Goal: Information Seeking & Learning: Learn about a topic

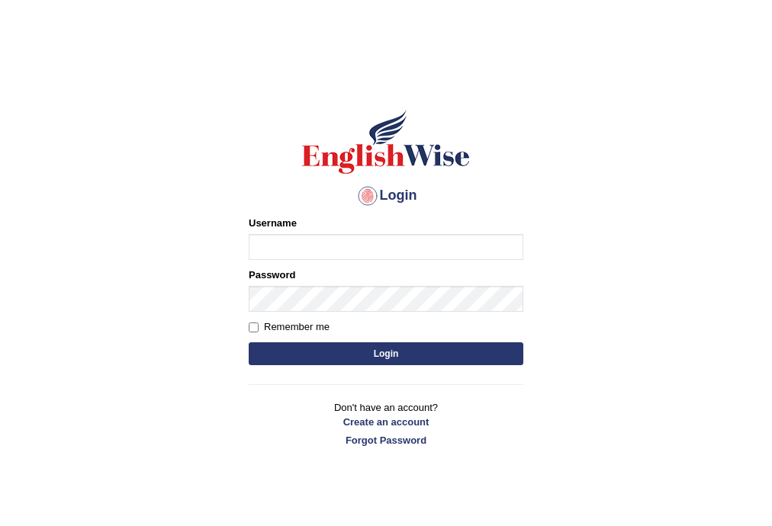
click at [429, 244] on input "Username" at bounding box center [386, 247] width 275 height 26
type input "faiq2025"
click at [381, 358] on button "Login" at bounding box center [386, 353] width 275 height 23
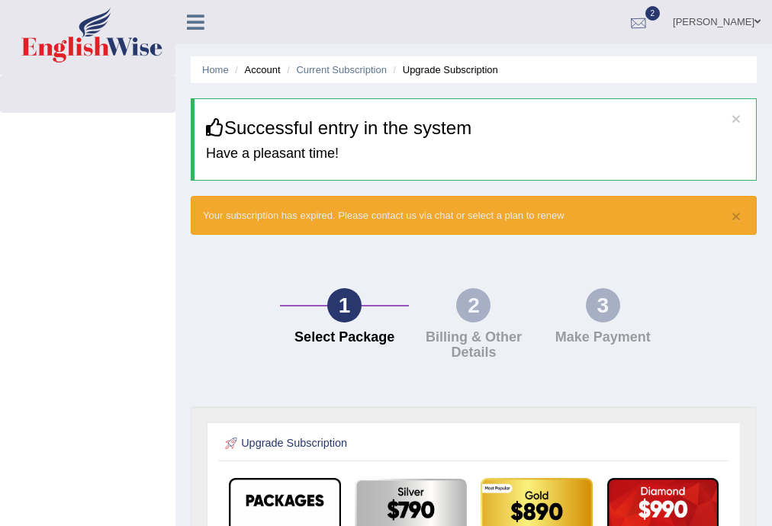
click at [650, 21] on div at bounding box center [638, 22] width 23 height 23
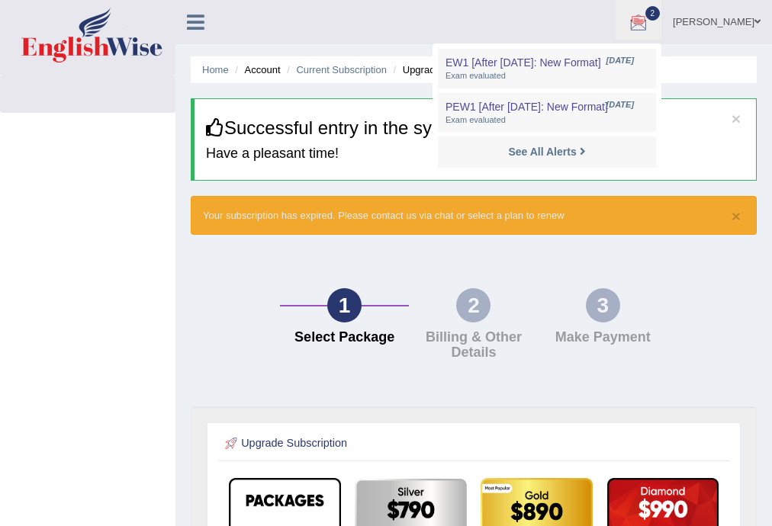
click at [674, 283] on div "1 Select Package 2 Billing & Other Details 3 Make Payment" at bounding box center [473, 328] width 581 height 156
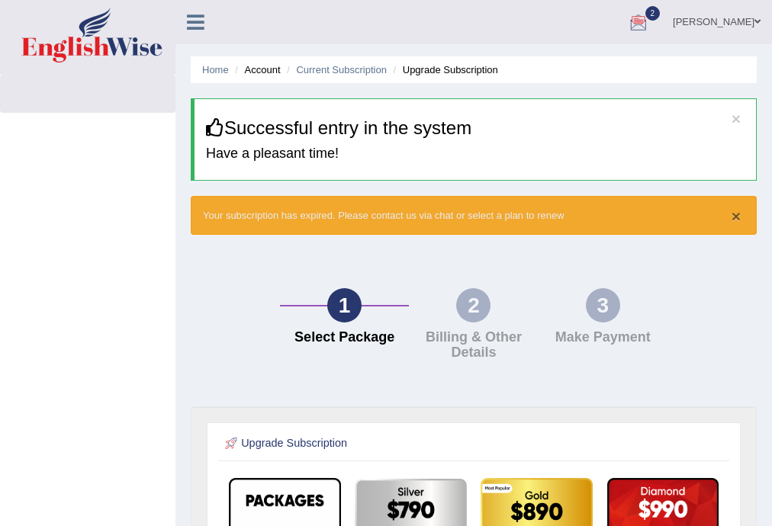
click at [737, 220] on button "×" at bounding box center [736, 216] width 9 height 16
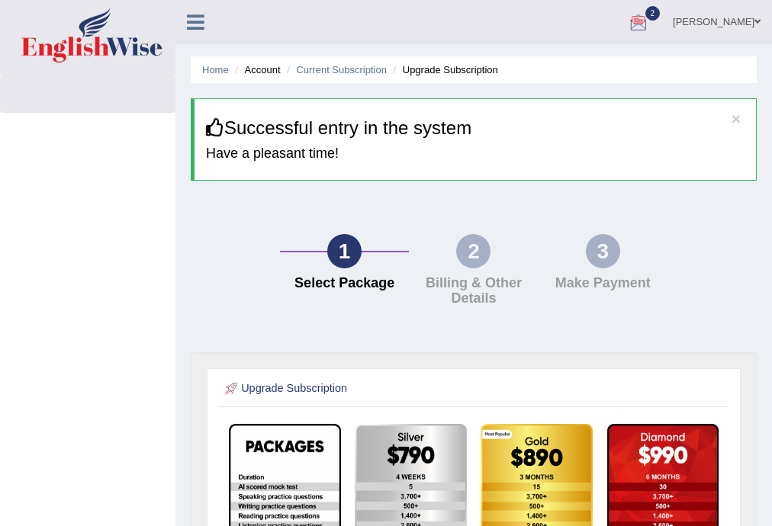
click at [246, 67] on li "Account" at bounding box center [255, 70] width 49 height 14
click at [227, 71] on link "Home" at bounding box center [215, 69] width 27 height 11
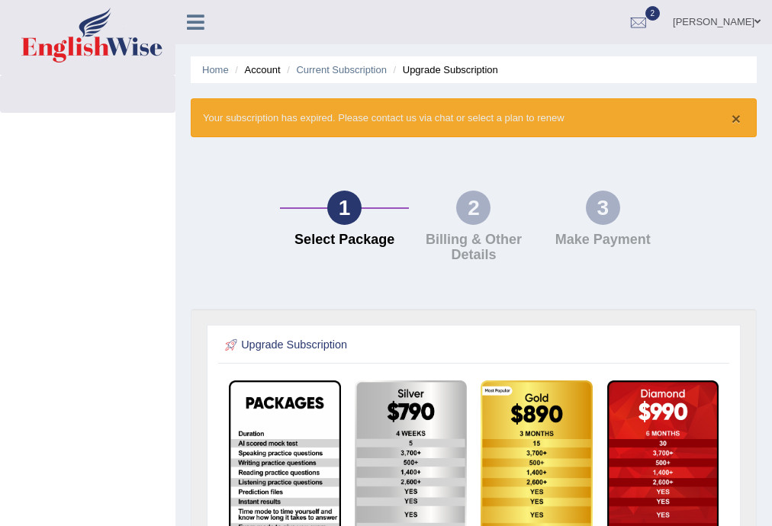
click at [734, 115] on button "×" at bounding box center [736, 119] width 9 height 16
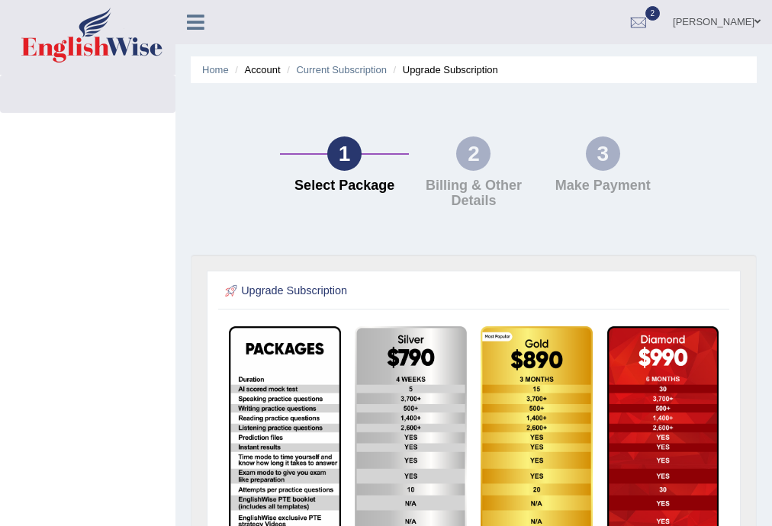
click at [761, 20] on link "Faiq Ahmed" at bounding box center [716, 20] width 111 height 40
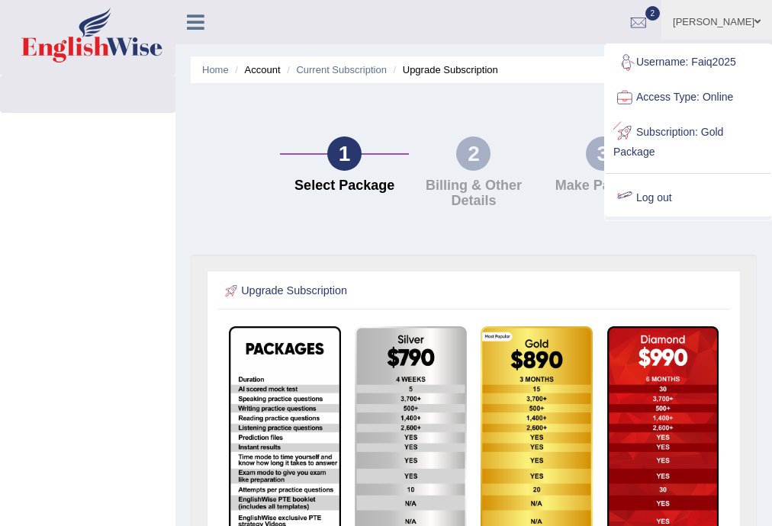
click at [666, 198] on link "Log out" at bounding box center [688, 198] width 165 height 35
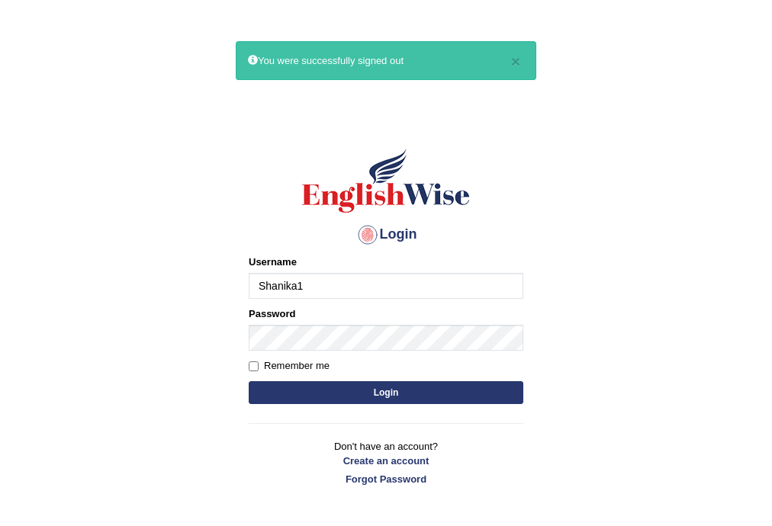
type input "Shanika1"
click at [342, 390] on button "Login" at bounding box center [386, 392] width 275 height 23
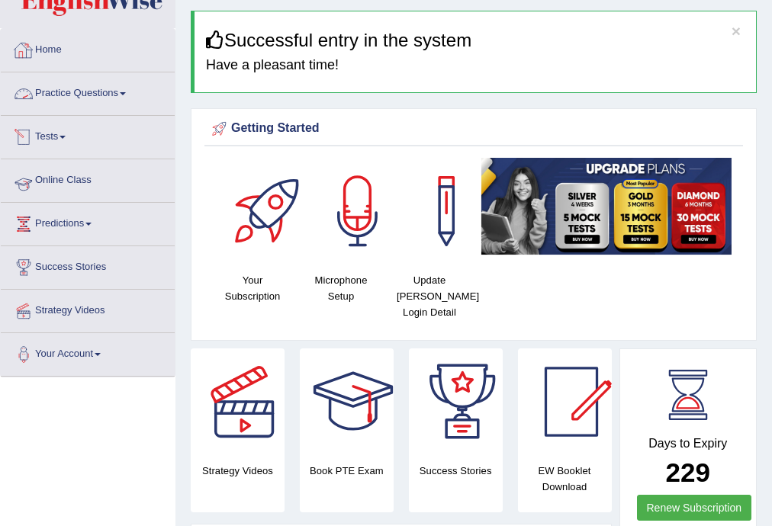
scroll to position [61, 0]
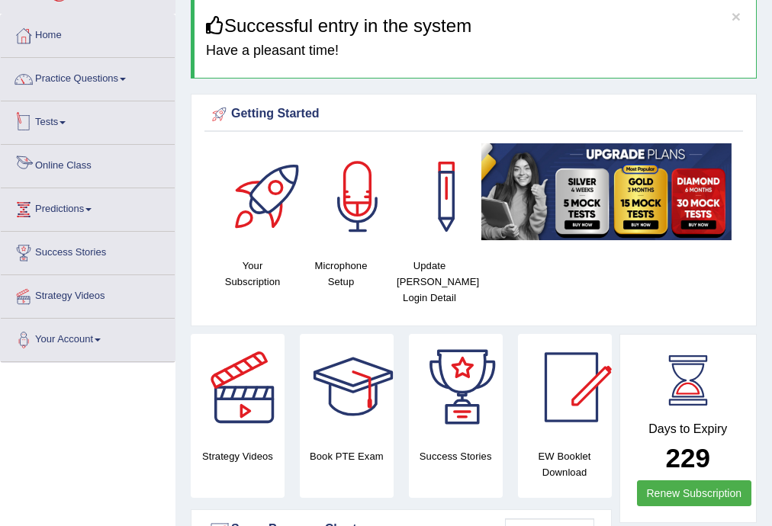
click at [56, 119] on link "Tests" at bounding box center [88, 120] width 174 height 38
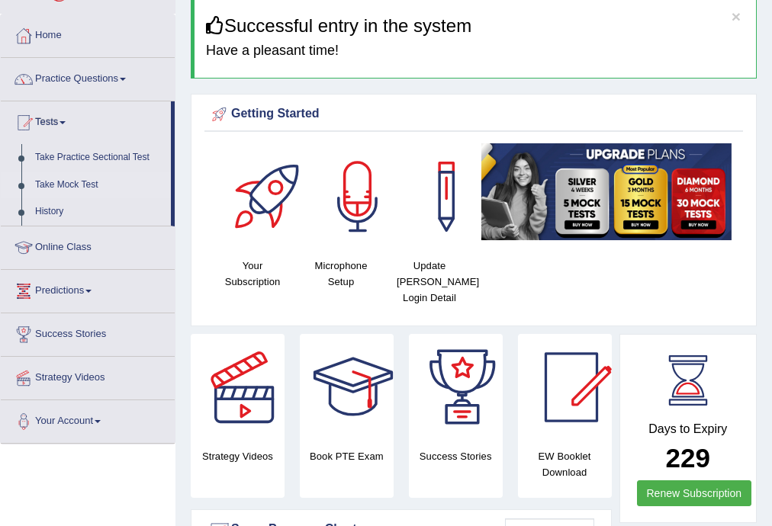
click at [88, 183] on link "Take Mock Test" at bounding box center [99, 185] width 143 height 27
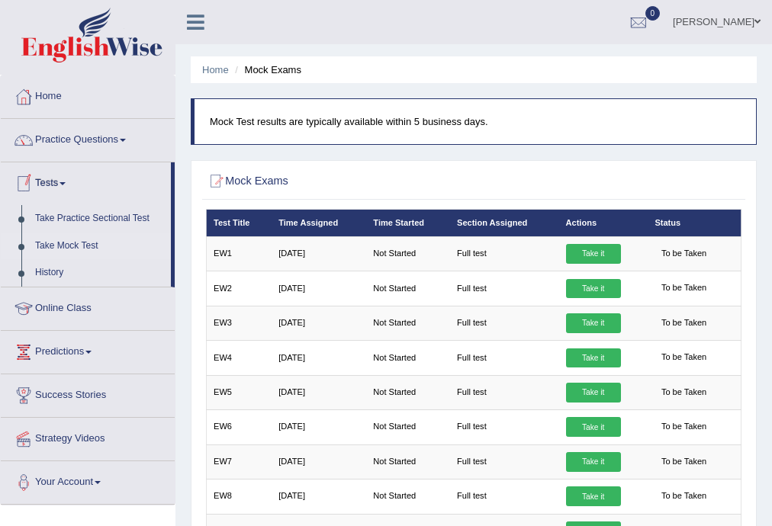
click at [50, 178] on link "Tests" at bounding box center [86, 181] width 170 height 38
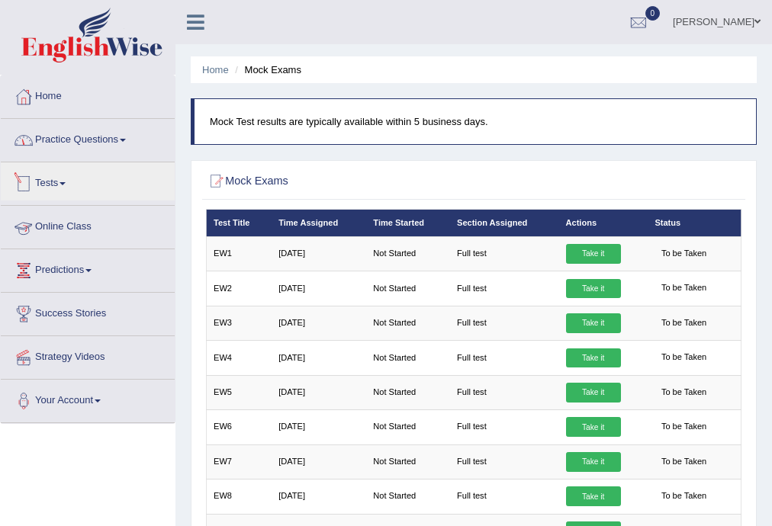
click at [69, 146] on link "Practice Questions" at bounding box center [88, 138] width 174 height 38
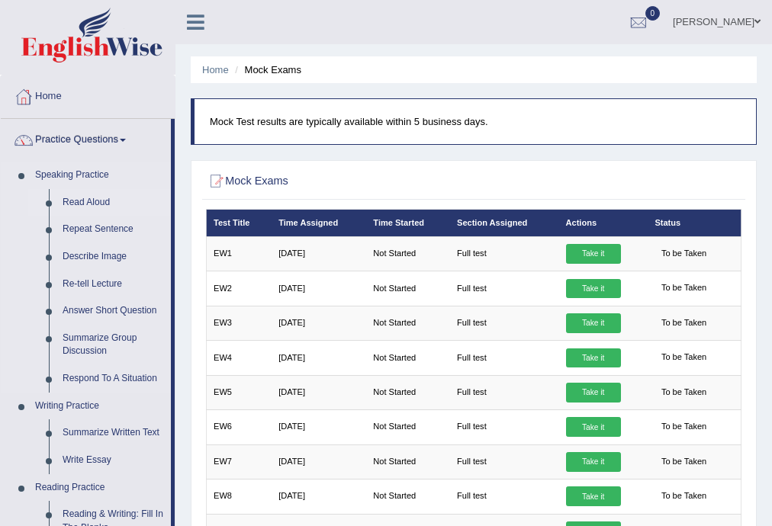
click at [80, 195] on link "Read Aloud" at bounding box center [113, 202] width 115 height 27
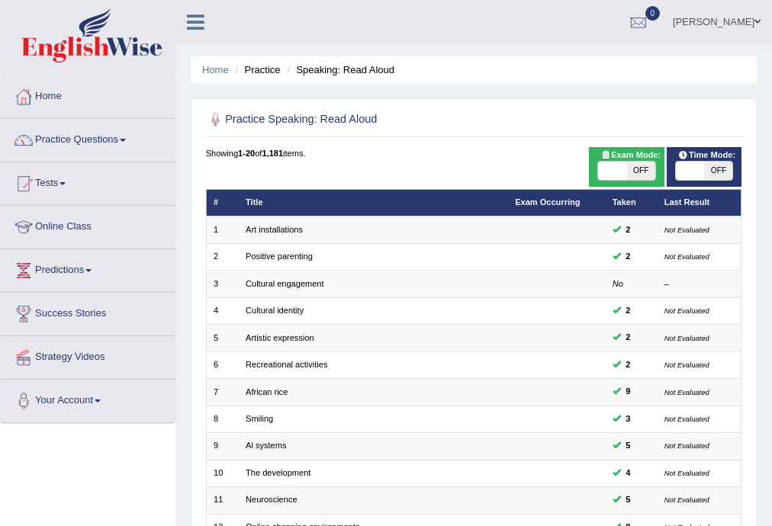
click at [121, 138] on link "Practice Questions" at bounding box center [88, 138] width 174 height 38
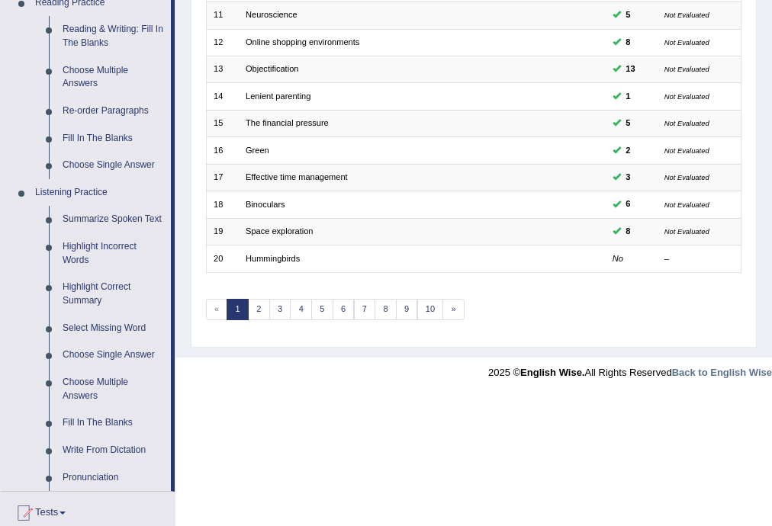
scroll to position [488, 0]
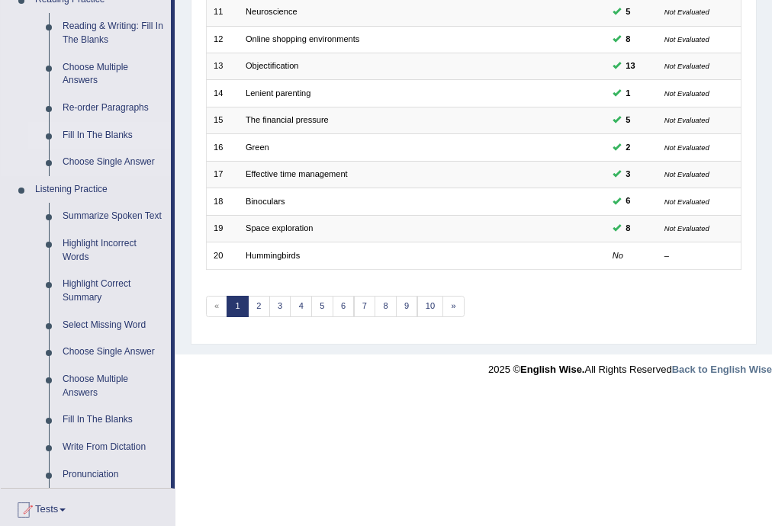
click at [98, 138] on link "Fill In The Blanks" at bounding box center [113, 135] width 115 height 27
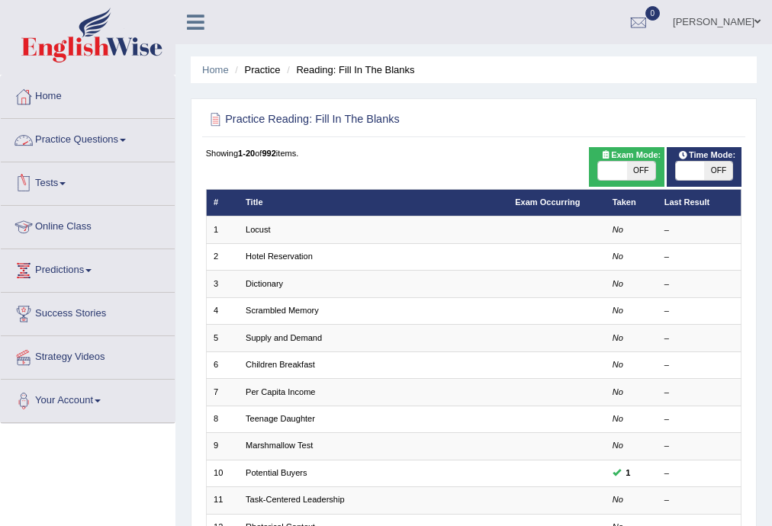
click at [127, 143] on link "Practice Questions" at bounding box center [88, 138] width 174 height 38
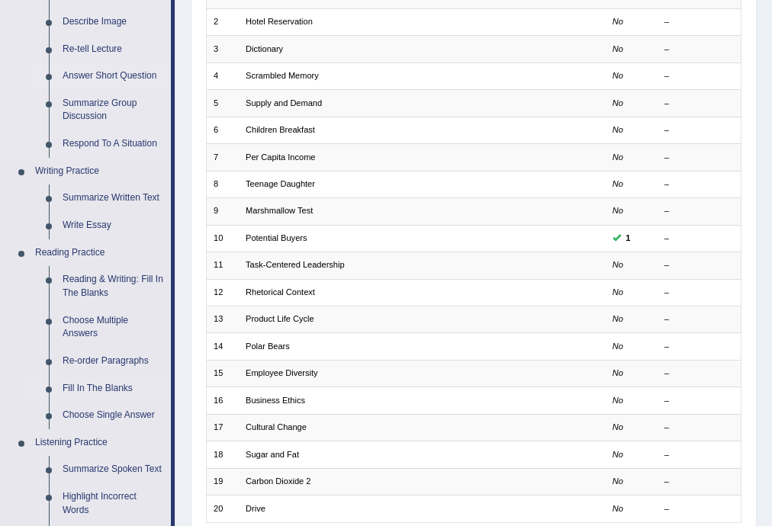
scroll to position [244, 0]
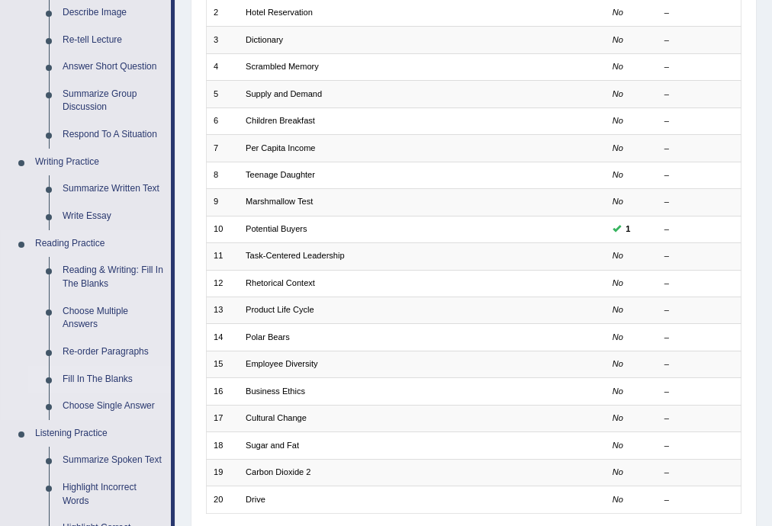
click at [104, 378] on link "Fill In The Blanks" at bounding box center [113, 379] width 115 height 27
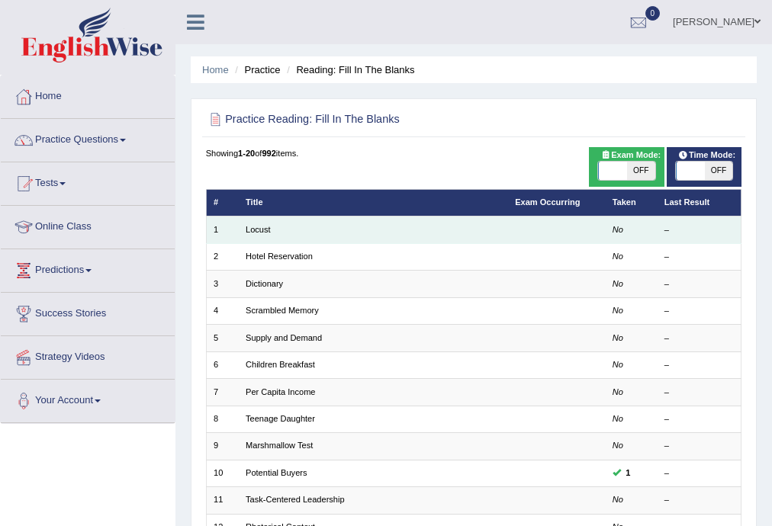
click at [387, 232] on td "Locust" at bounding box center [373, 230] width 269 height 27
click at [263, 235] on td "Locust" at bounding box center [373, 230] width 269 height 27
click at [262, 231] on link "Locust" at bounding box center [258, 229] width 25 height 9
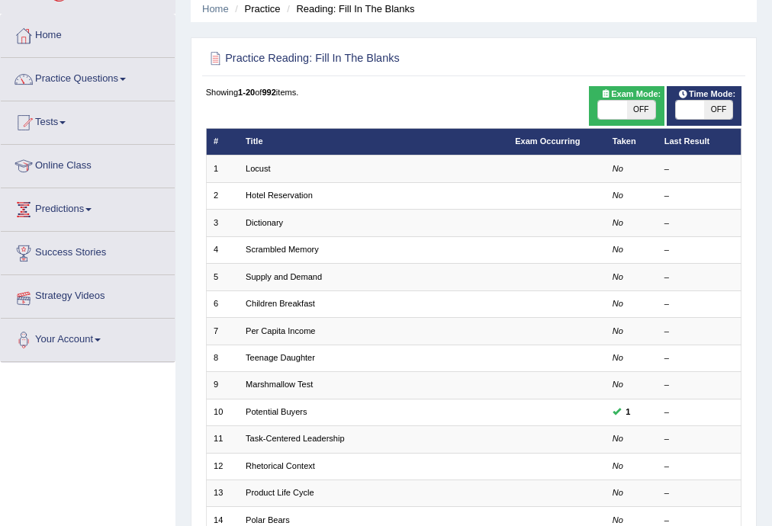
scroll to position [61, 0]
click at [111, 85] on link "Practice Questions" at bounding box center [88, 77] width 174 height 38
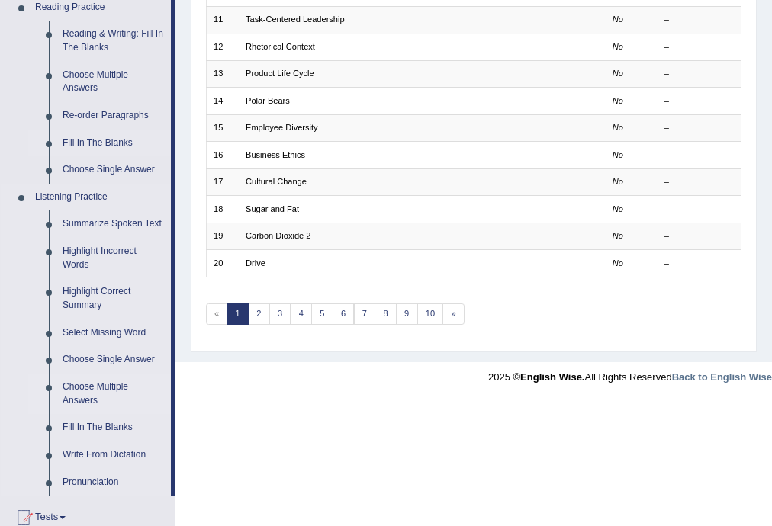
scroll to position [488, 0]
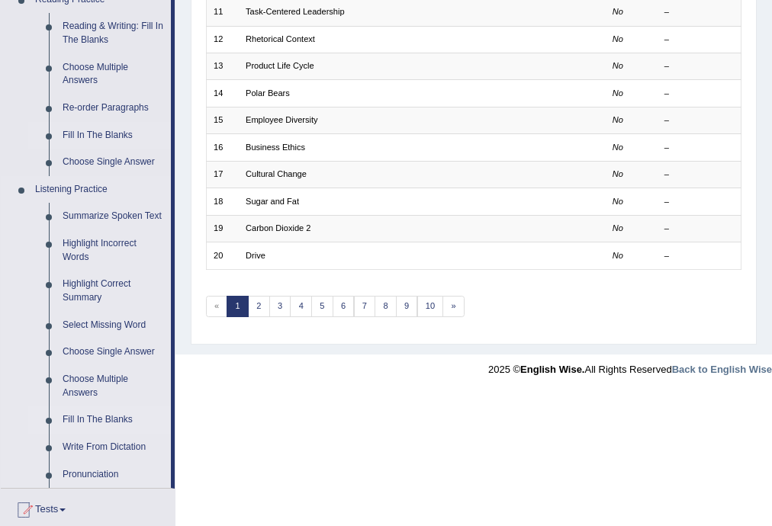
click at [108, 420] on link "Fill In The Blanks" at bounding box center [113, 420] width 115 height 27
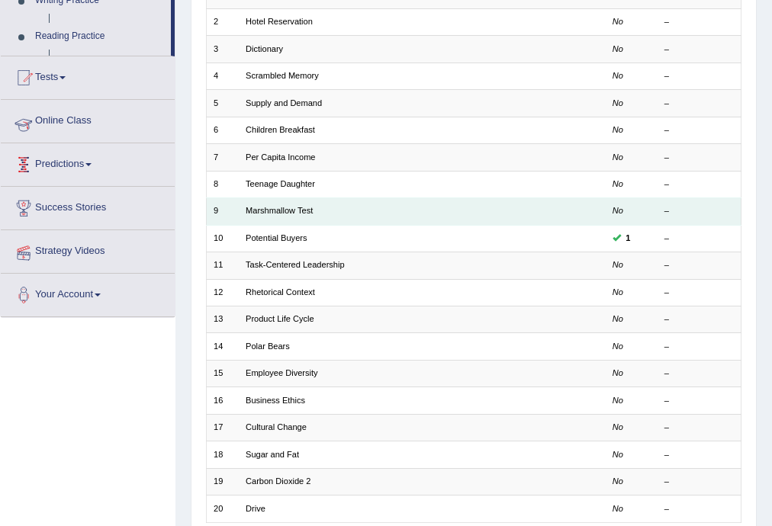
scroll to position [198, 0]
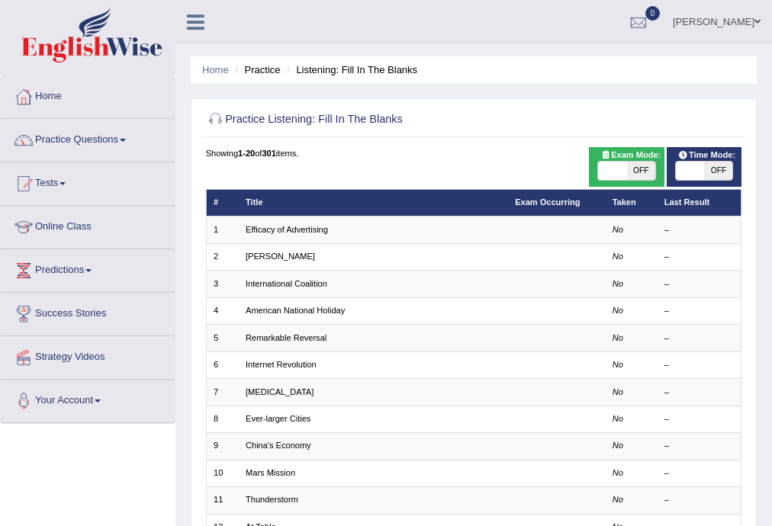
click at [336, 227] on td "Efficacy of Advertising" at bounding box center [373, 230] width 269 height 27
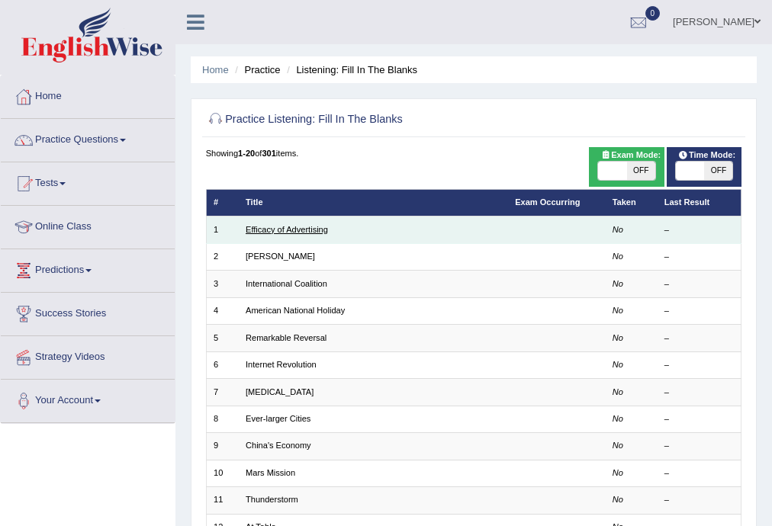
click at [313, 231] on link "Efficacy of Advertising" at bounding box center [287, 229] width 82 height 9
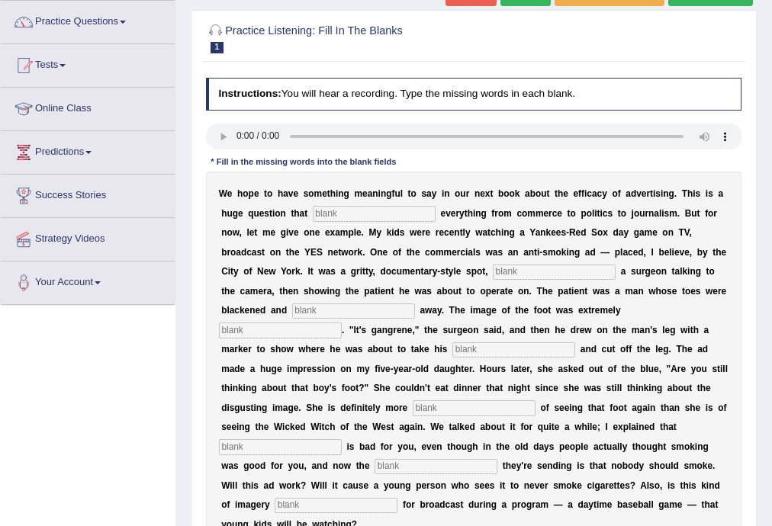
scroll to position [61, 0]
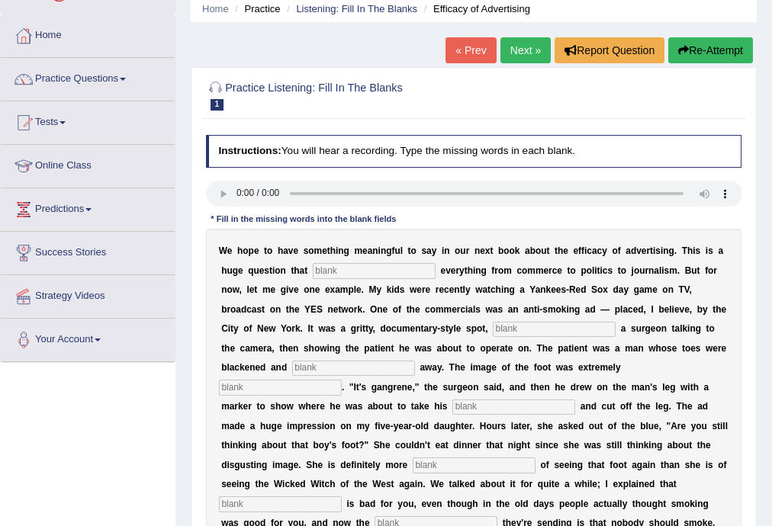
click at [336, 272] on input "text" at bounding box center [374, 270] width 123 height 15
click at [383, 276] on input "im" at bounding box center [374, 270] width 123 height 15
type input "impacts"
click at [505, 328] on input "text" at bounding box center [554, 329] width 123 height 15
click at [523, 328] on input "text" at bounding box center [554, 329] width 123 height 15
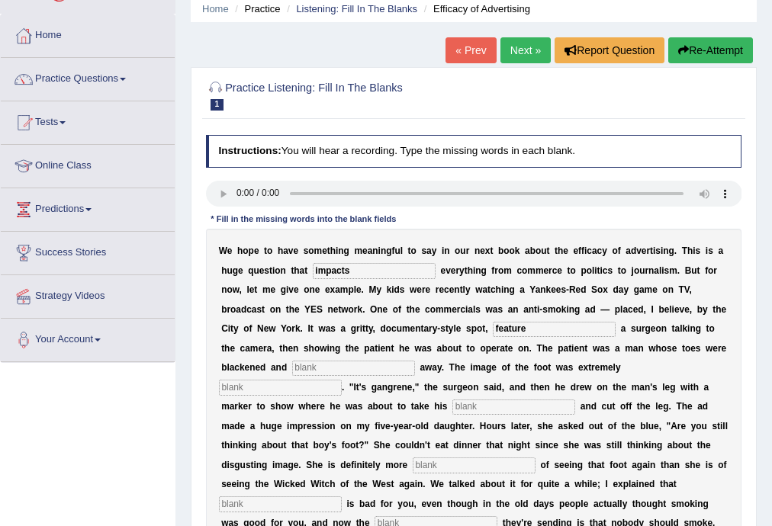
type input "feature"
click at [355, 369] on input "text" at bounding box center [353, 368] width 123 height 15
click at [294, 391] on input "text" at bounding box center [280, 387] width 123 height 15
click at [468, 406] on input "text" at bounding box center [513, 407] width 123 height 15
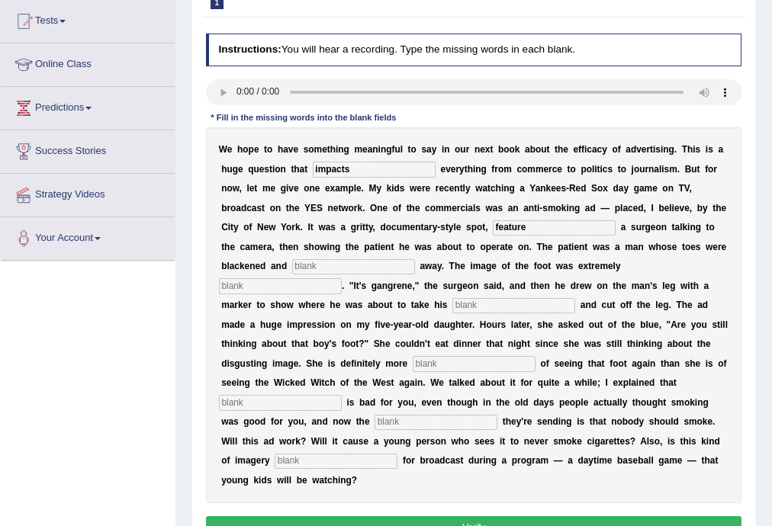
scroll to position [0, 0]
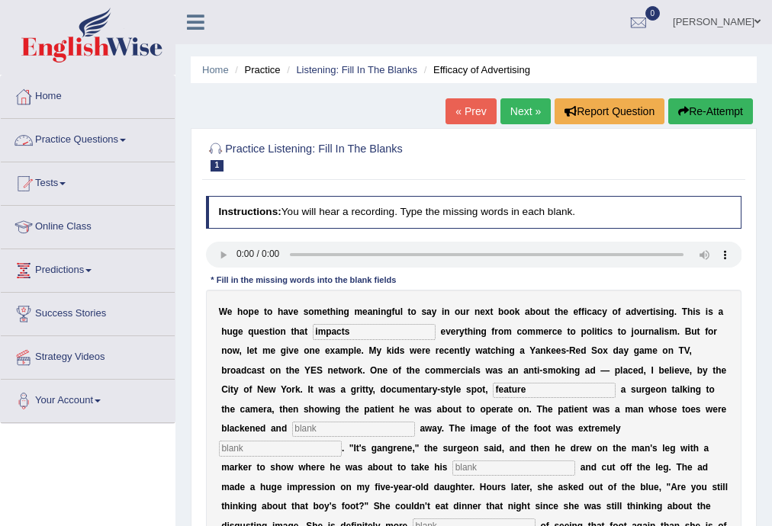
click at [114, 137] on link "Practice Questions" at bounding box center [88, 138] width 174 height 38
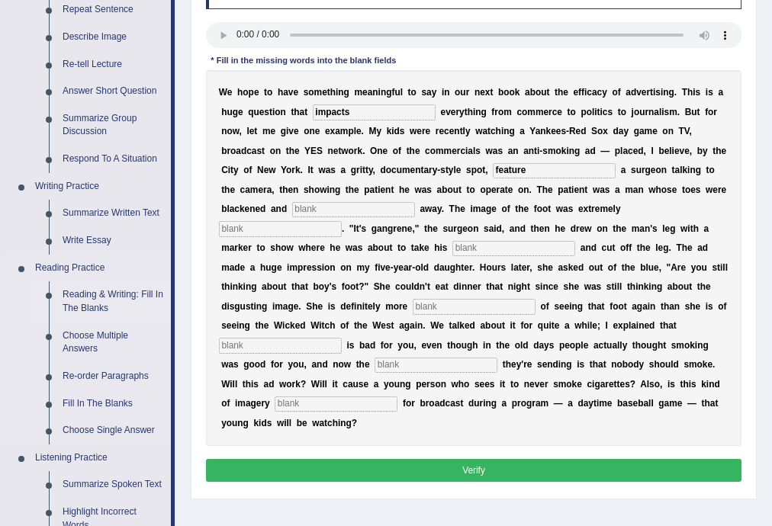
scroll to position [40, 0]
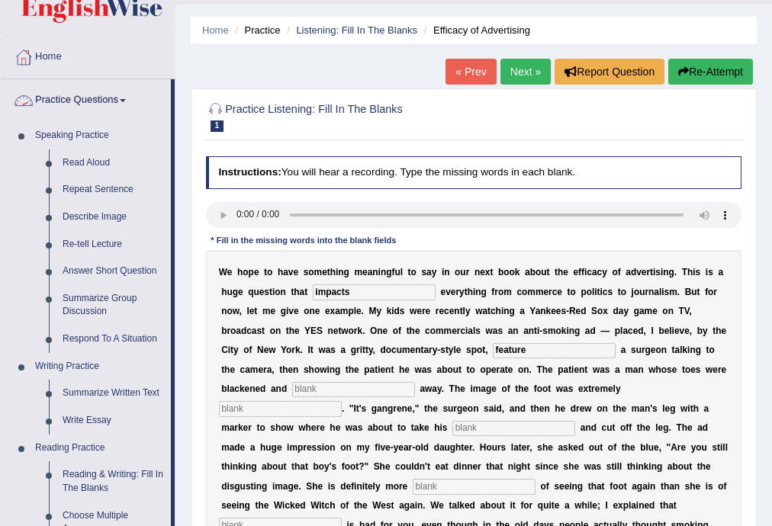
click at [126, 101] on span at bounding box center [123, 100] width 6 height 3
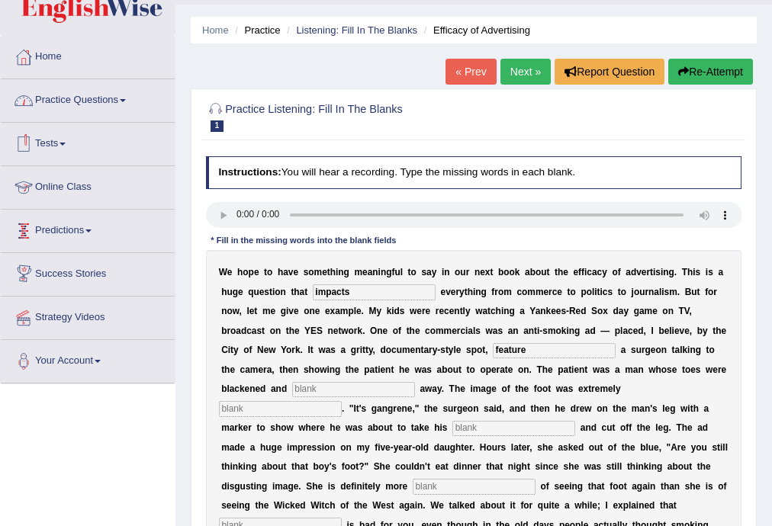
click at [83, 106] on link "Practice Questions" at bounding box center [88, 98] width 174 height 38
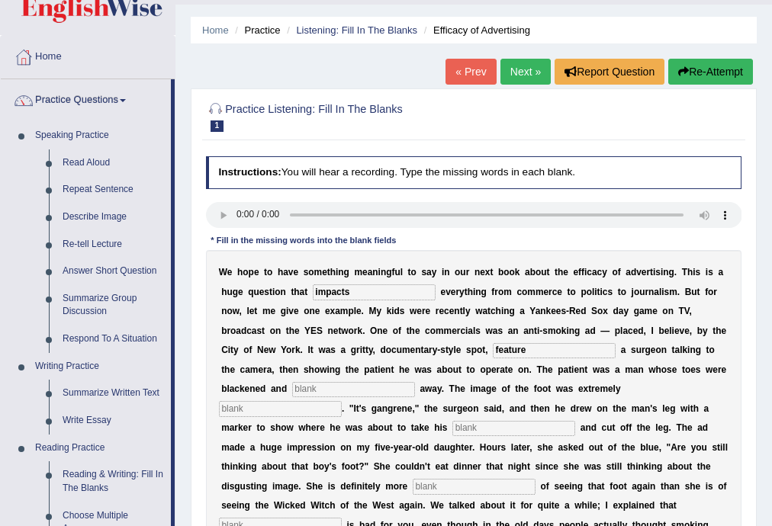
click at [122, 98] on link "Practice Questions" at bounding box center [86, 98] width 170 height 38
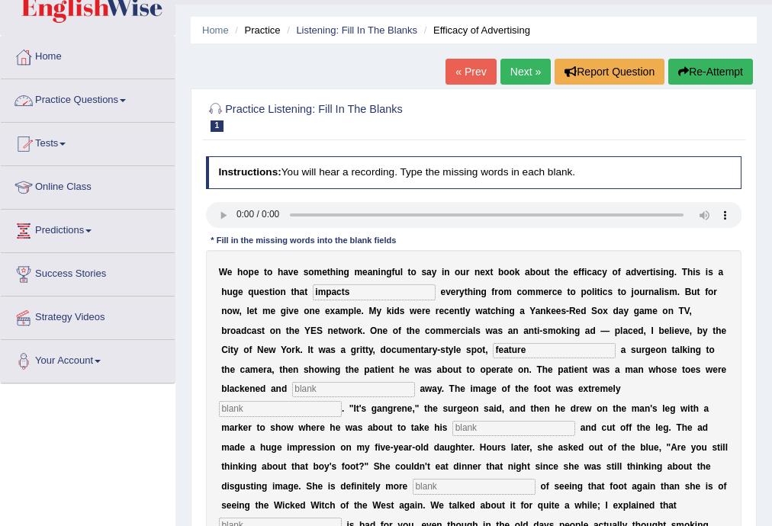
click at [66, 138] on link "Tests" at bounding box center [88, 142] width 174 height 38
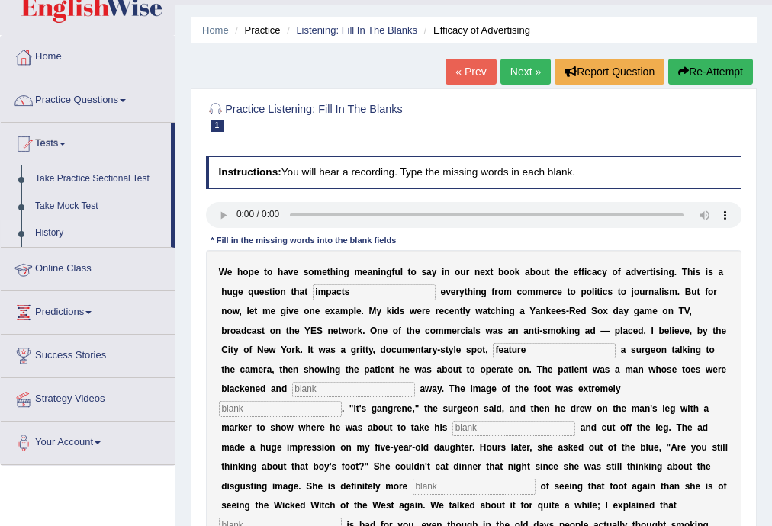
click at [72, 233] on link "History" at bounding box center [99, 233] width 143 height 27
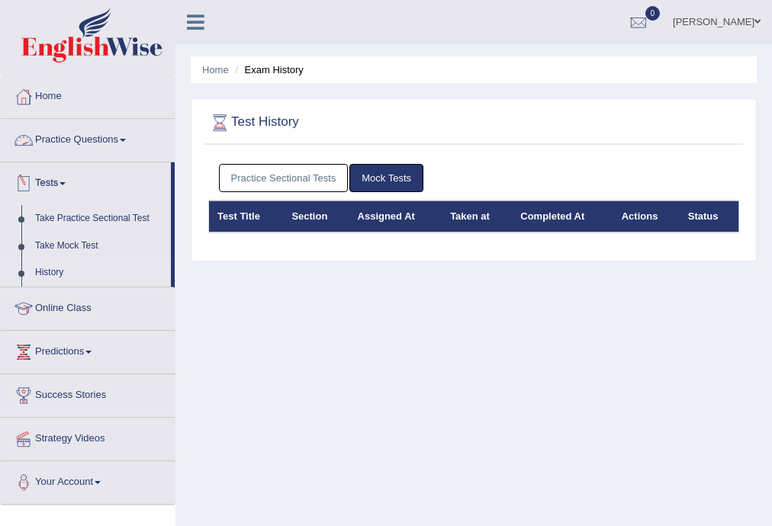
click at [122, 134] on link "Practice Questions" at bounding box center [88, 138] width 174 height 38
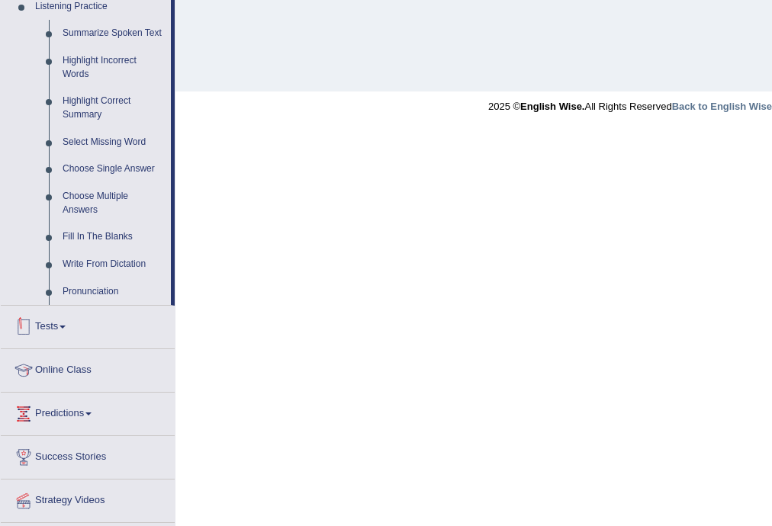
scroll to position [650, 0]
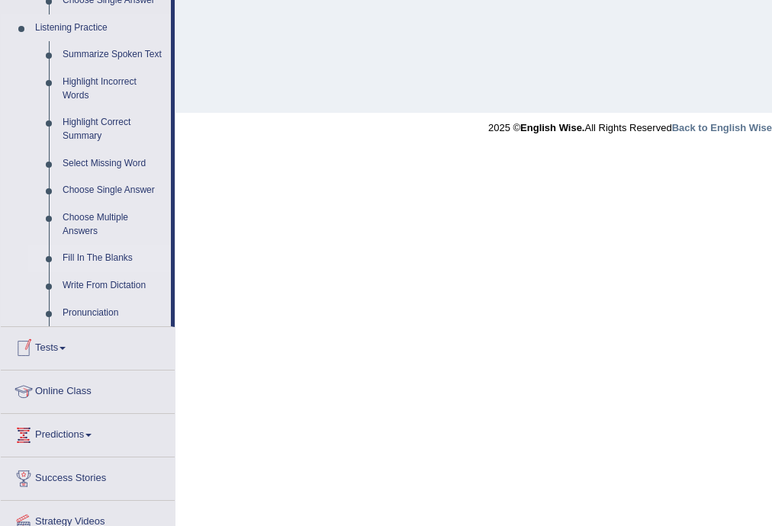
click at [88, 259] on link "Fill In The Blanks" at bounding box center [113, 258] width 115 height 27
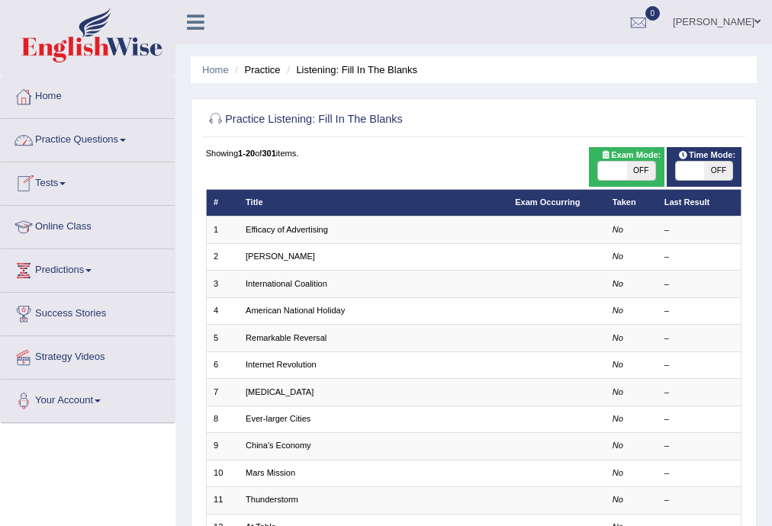
click at [95, 143] on link "Practice Questions" at bounding box center [88, 138] width 174 height 38
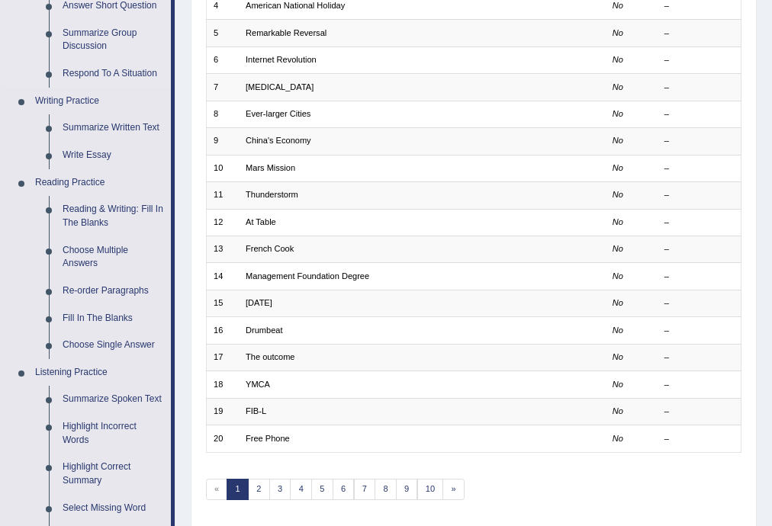
scroll to position [711, 0]
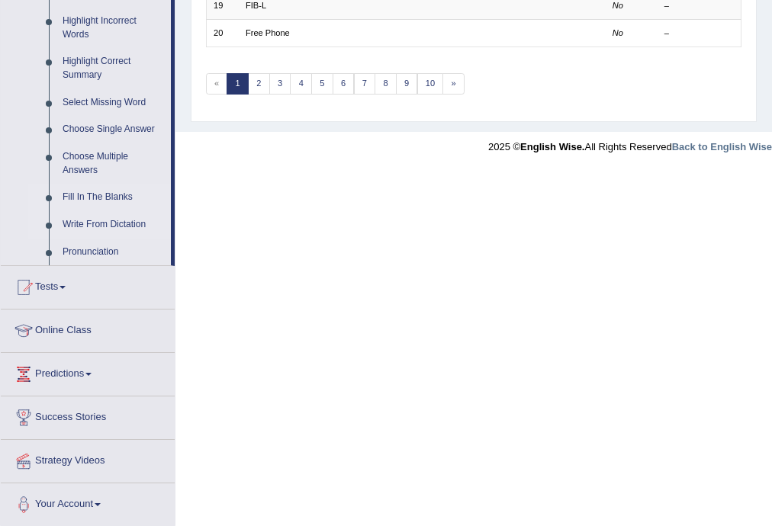
click at [102, 226] on link "Write From Dictation" at bounding box center [113, 224] width 115 height 27
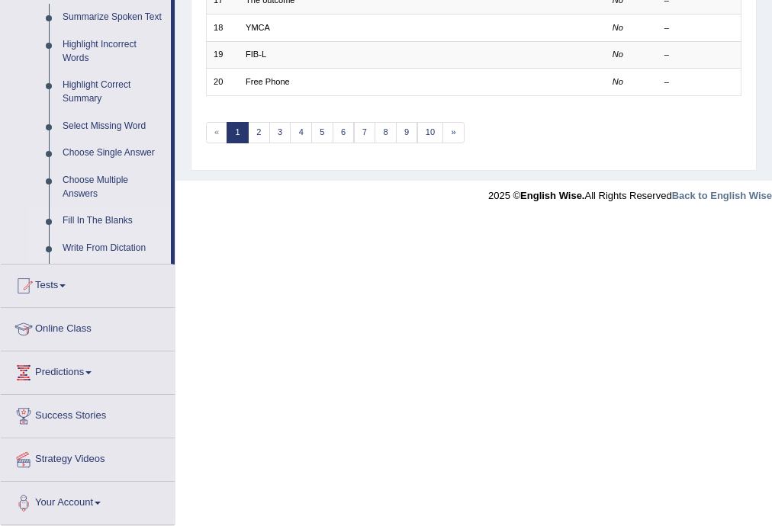
scroll to position [398, 0]
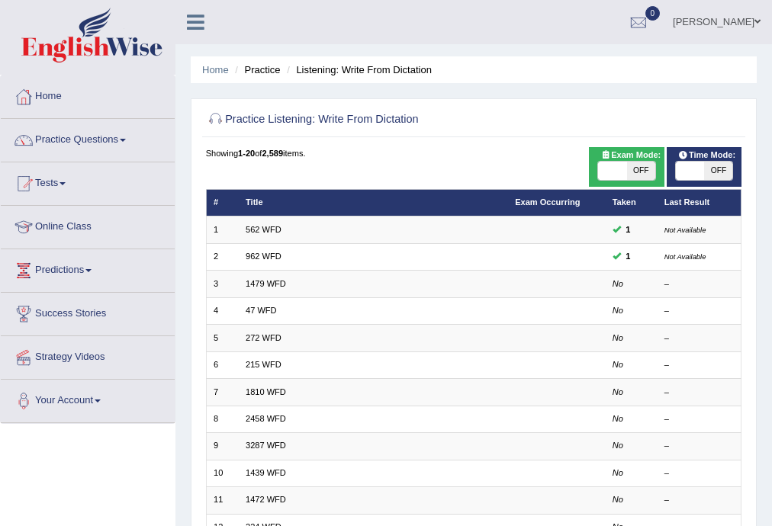
click at [249, 233] on link "562 WFD" at bounding box center [264, 229] width 36 height 9
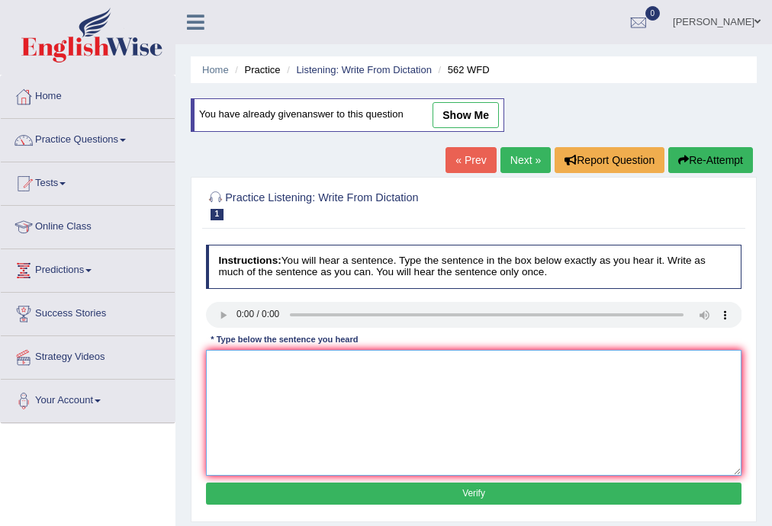
click at [654, 451] on textarea at bounding box center [474, 413] width 536 height 126
type textarea "the gap between is not degree"
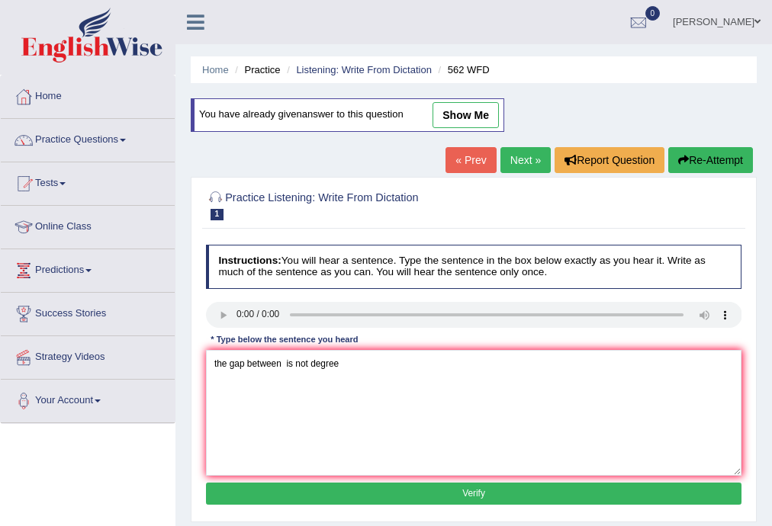
click at [719, 494] on button "Verify" at bounding box center [474, 494] width 536 height 22
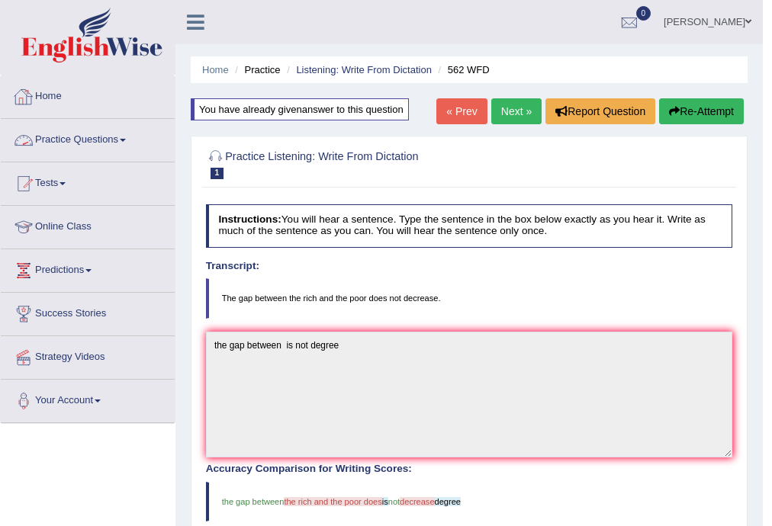
click at [503, 114] on link "Next »" at bounding box center [516, 111] width 50 height 26
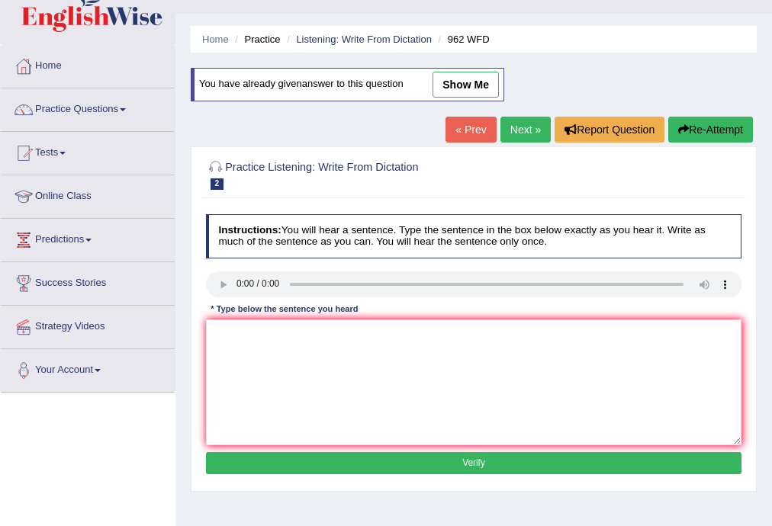
scroll to position [61, 0]
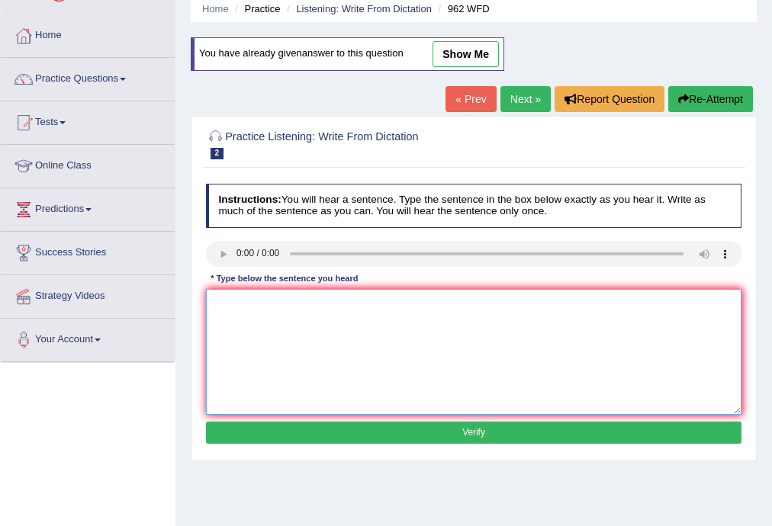
click at [262, 299] on textarea at bounding box center [474, 352] width 536 height 126
click at [304, 303] on textarea "if you have any qutions please raise your hand" at bounding box center [474, 352] width 536 height 126
type textarea "if you have any qutions in exam please raise your hand"
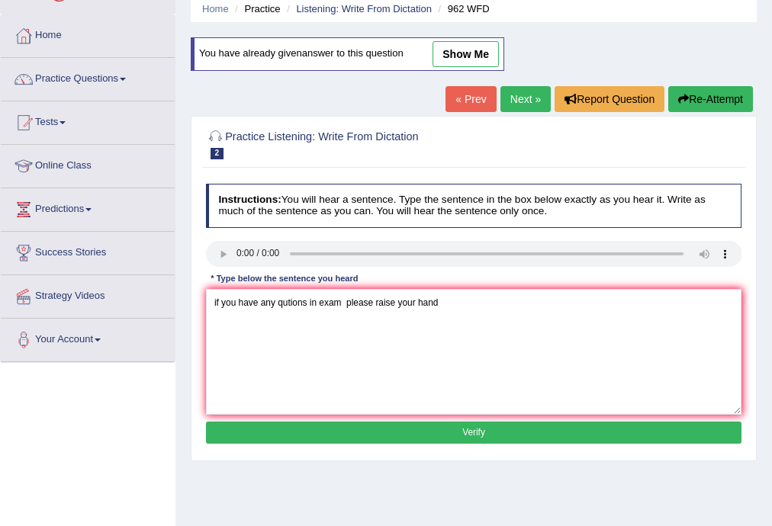
click at [376, 428] on button "Verify" at bounding box center [474, 433] width 536 height 22
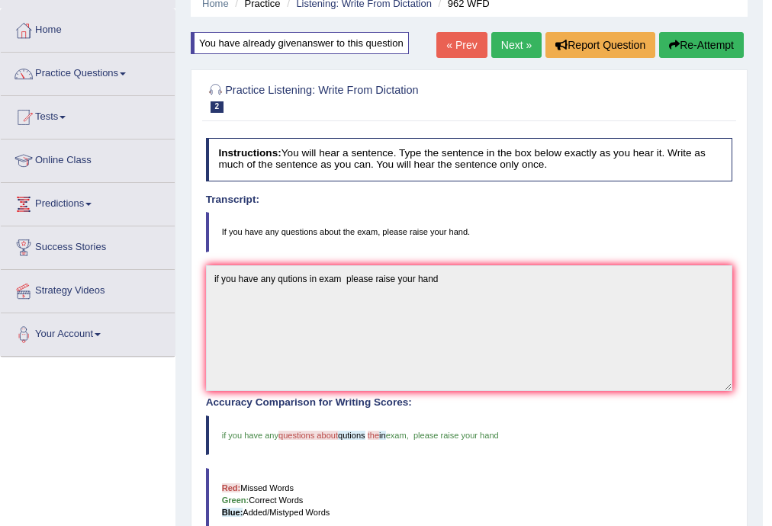
scroll to position [0, 0]
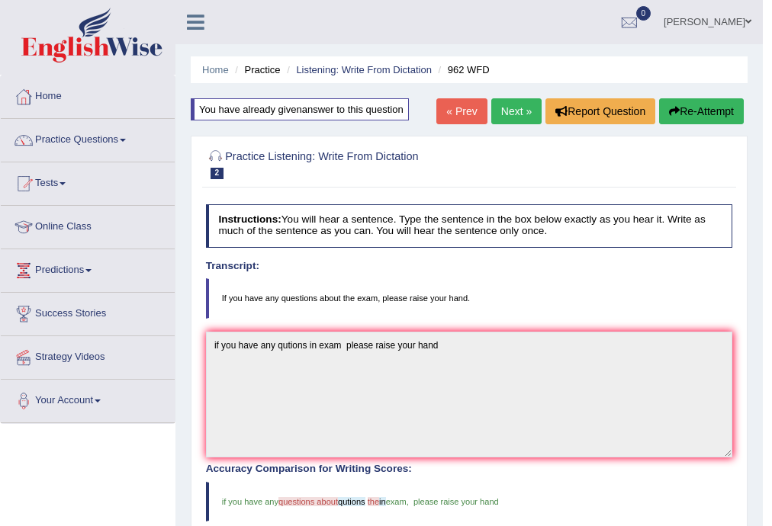
click at [508, 119] on link "Next »" at bounding box center [516, 111] width 50 height 26
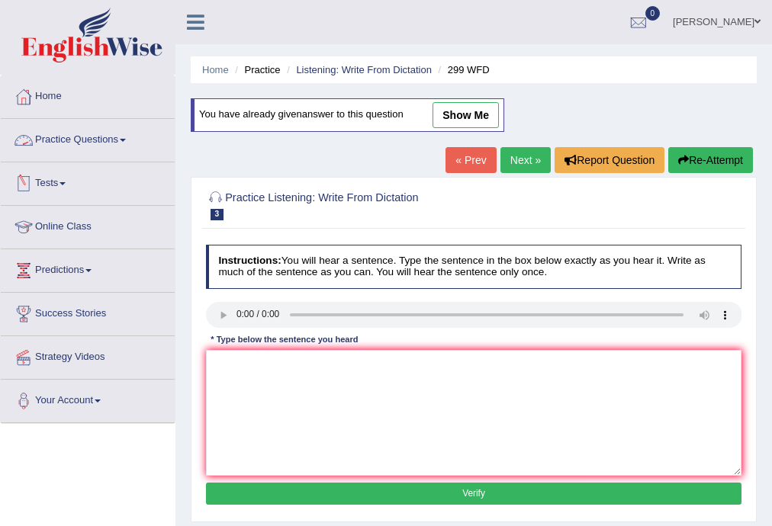
click at [118, 139] on link "Practice Questions" at bounding box center [88, 138] width 174 height 38
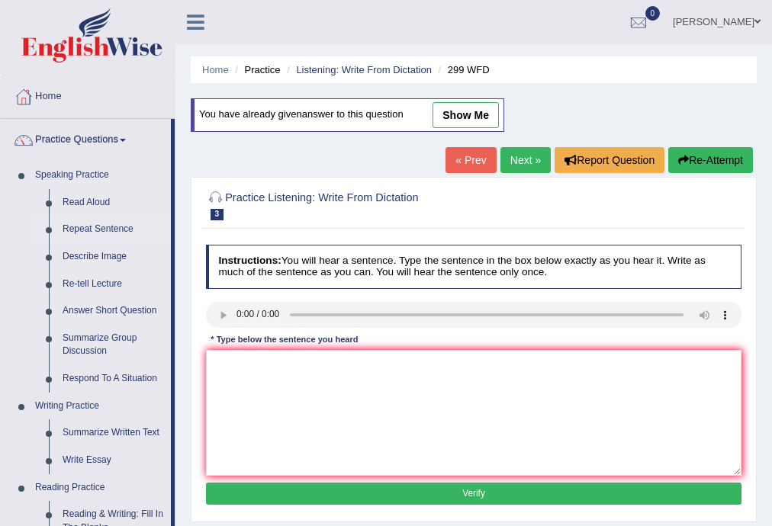
click at [107, 226] on link "Repeat Sentence" at bounding box center [113, 229] width 115 height 27
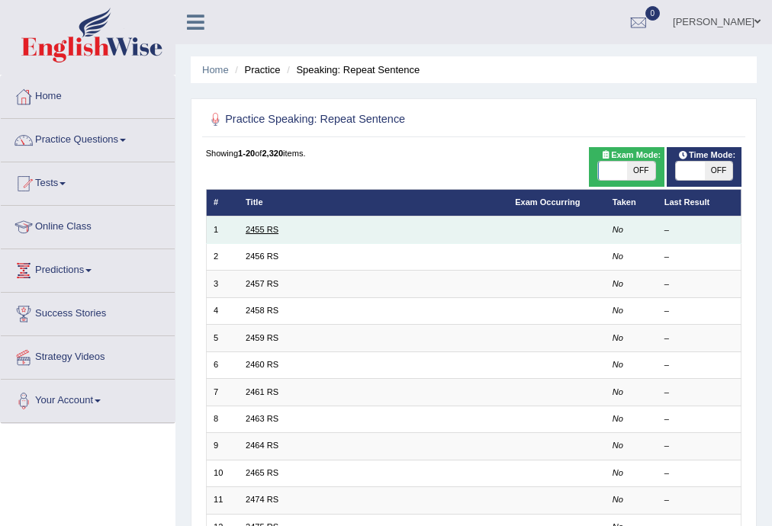
click at [276, 231] on link "2455 RS" at bounding box center [262, 229] width 33 height 9
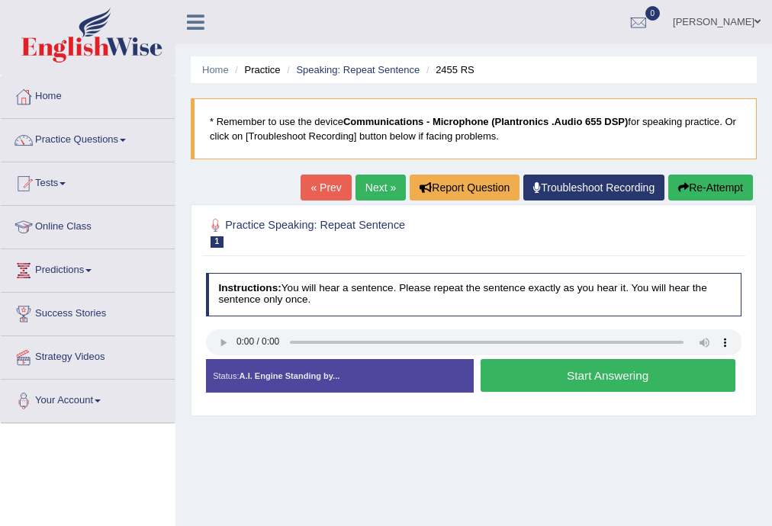
click at [503, 378] on button "Start Answering" at bounding box center [608, 375] width 255 height 33
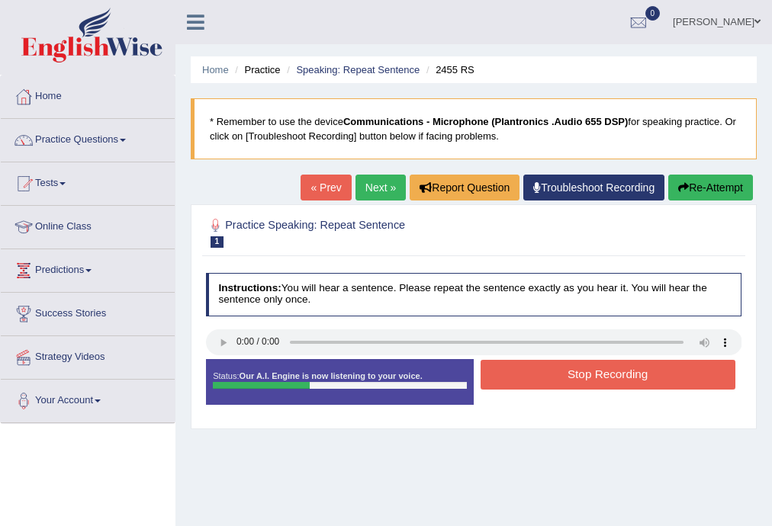
click at [523, 370] on button "Stop Recording" at bounding box center [608, 375] width 255 height 30
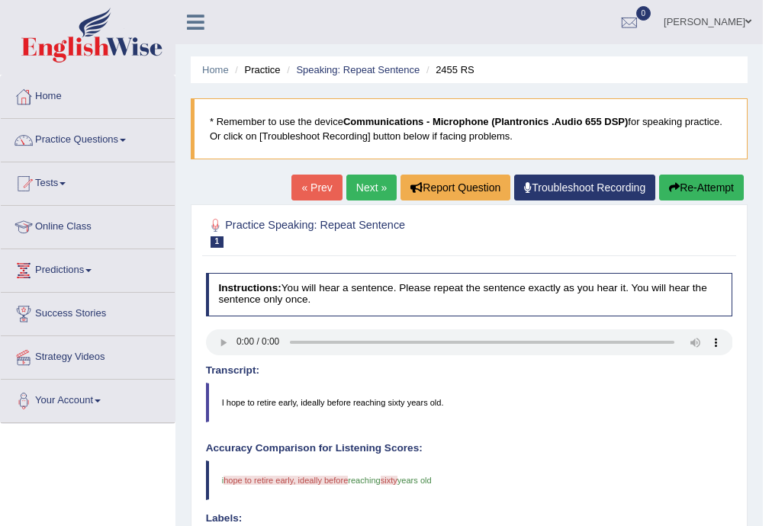
click at [369, 192] on link "Next »" at bounding box center [371, 188] width 50 height 26
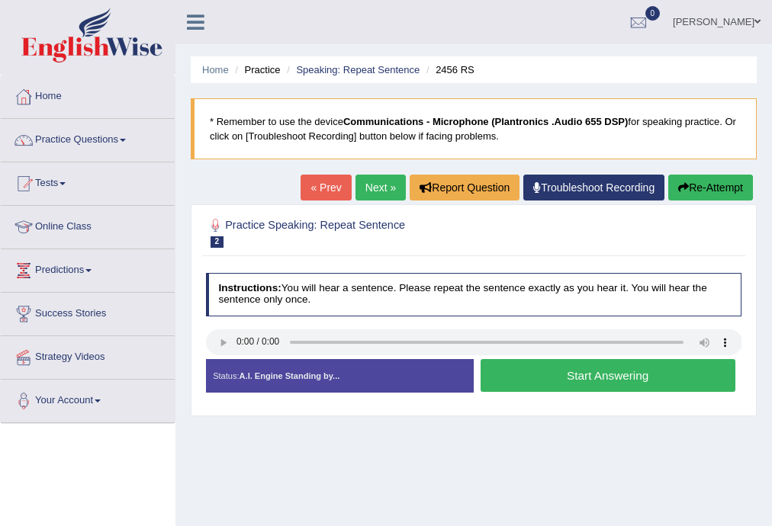
click at [535, 376] on button "Start Answering" at bounding box center [608, 375] width 255 height 33
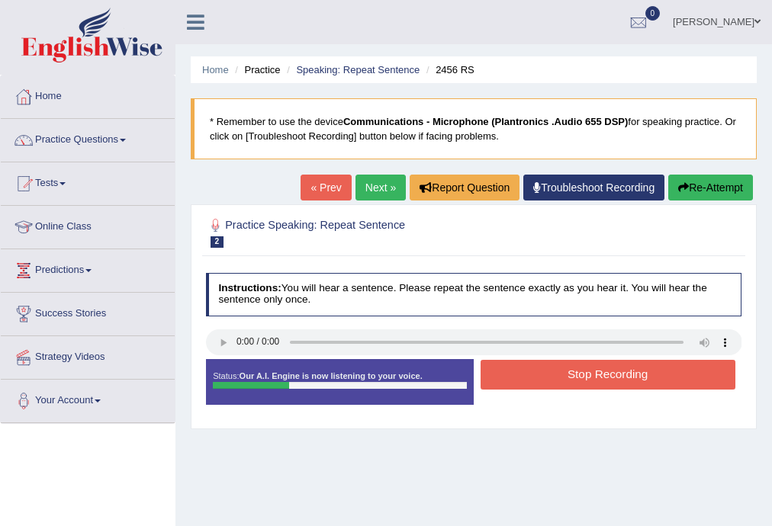
click at [535, 376] on button "Stop Recording" at bounding box center [608, 375] width 255 height 30
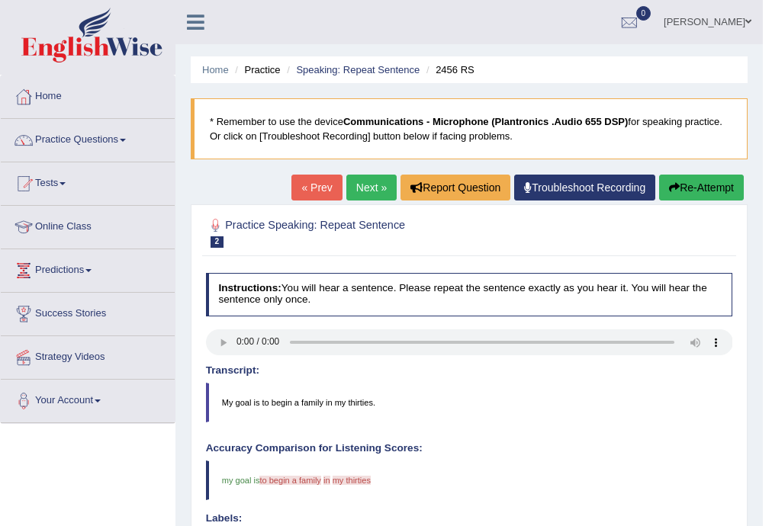
click at [371, 188] on link "Next »" at bounding box center [371, 188] width 50 height 26
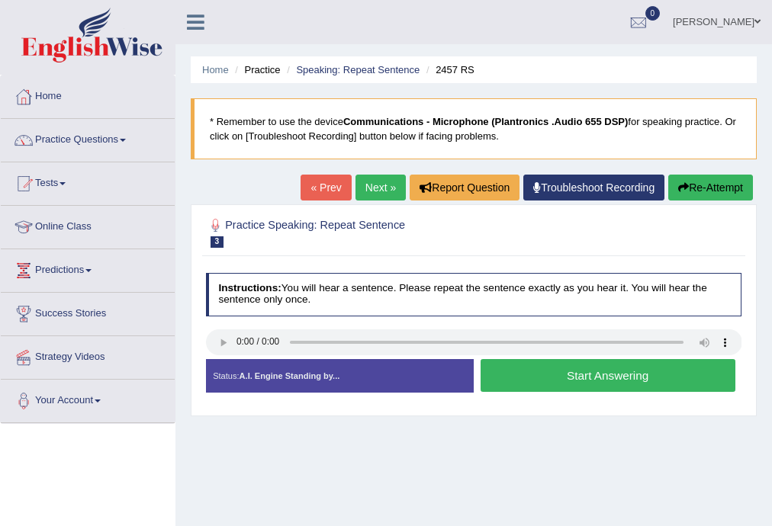
click at [497, 388] on button "Start Answering" at bounding box center [608, 375] width 255 height 33
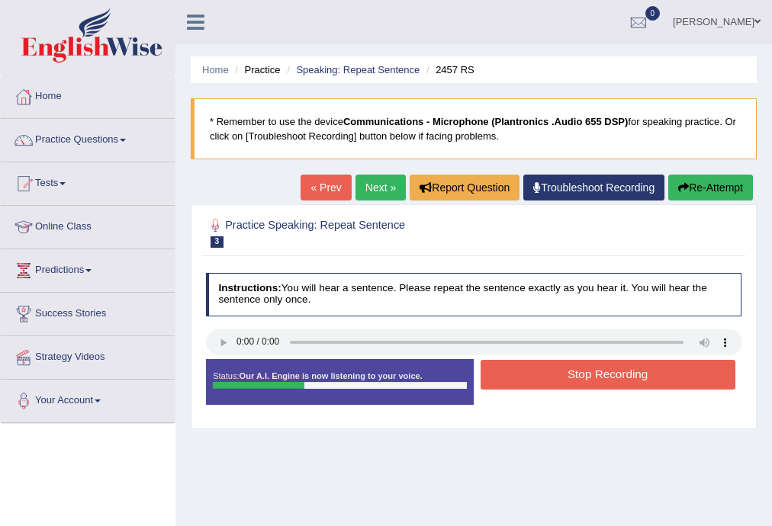
click at [517, 374] on button "Stop Recording" at bounding box center [608, 375] width 255 height 30
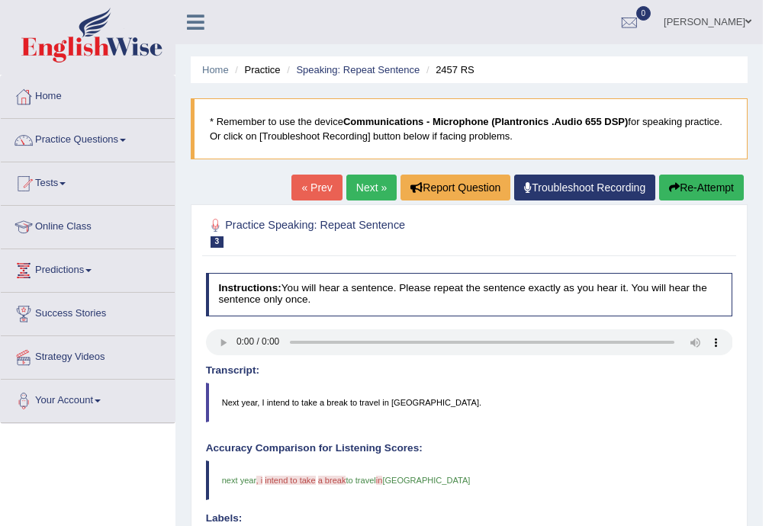
click at [362, 190] on link "Next »" at bounding box center [371, 188] width 50 height 26
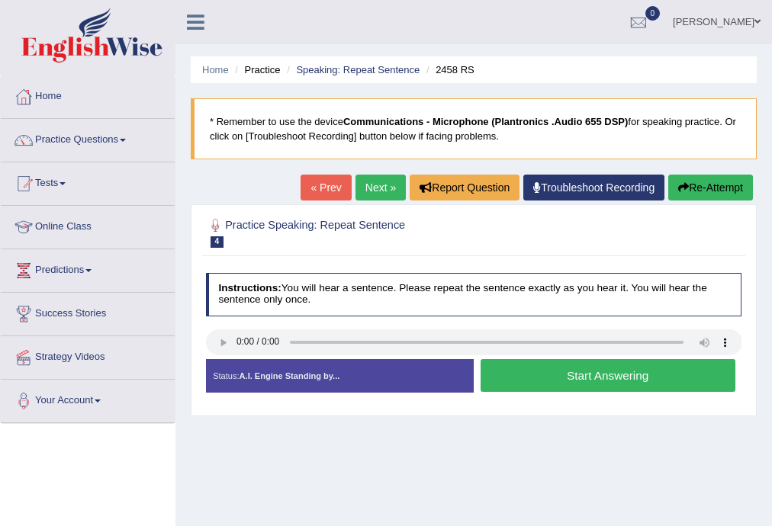
click at [510, 384] on button "Start Answering" at bounding box center [608, 375] width 255 height 33
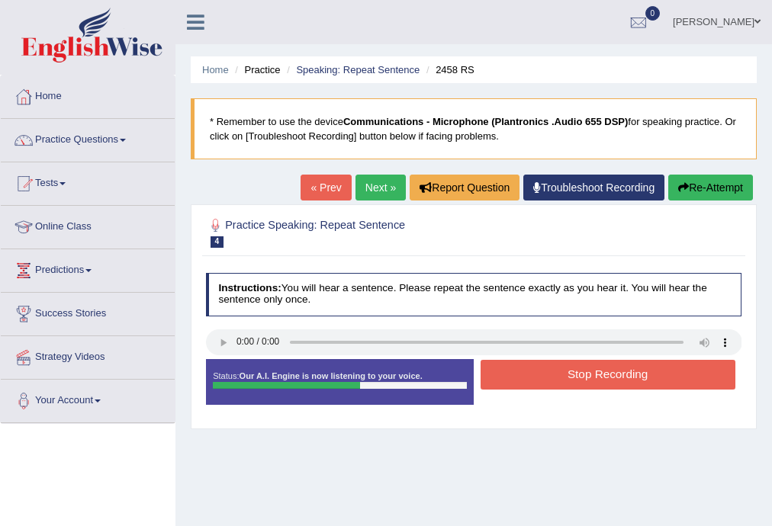
click at [507, 381] on button "Stop Recording" at bounding box center [608, 375] width 255 height 30
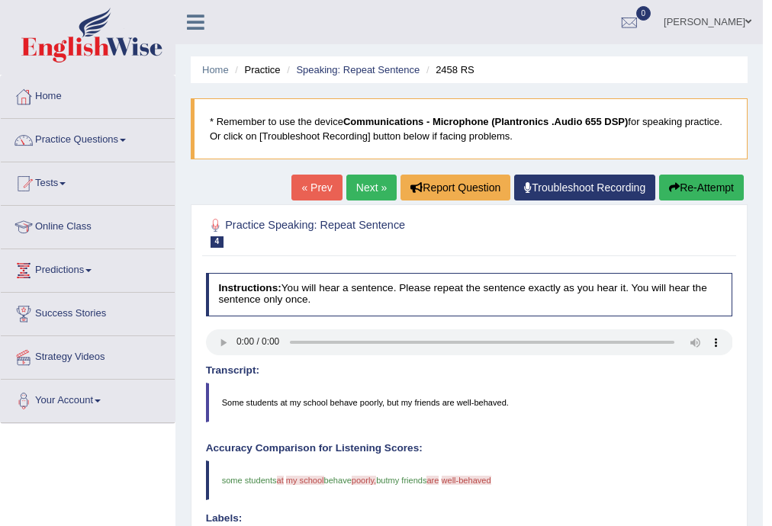
click at [357, 189] on link "Next »" at bounding box center [371, 188] width 50 height 26
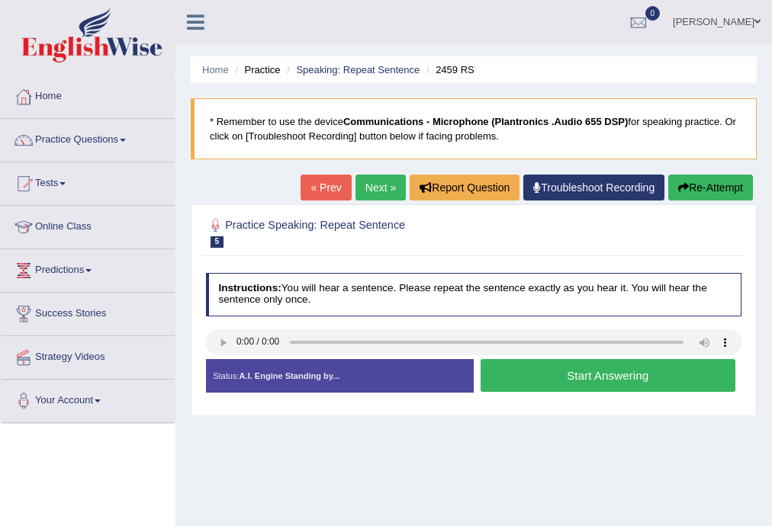
click at [549, 375] on button "Start Answering" at bounding box center [608, 375] width 255 height 33
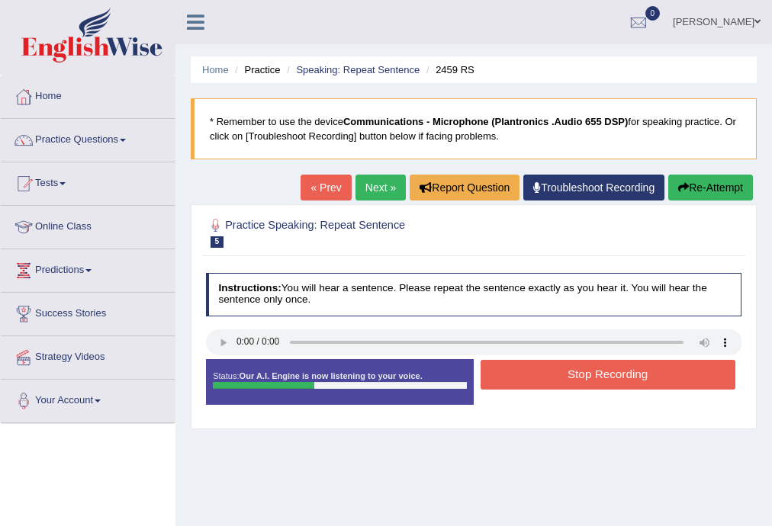
click at [530, 375] on button "Stop Recording" at bounding box center [608, 375] width 255 height 30
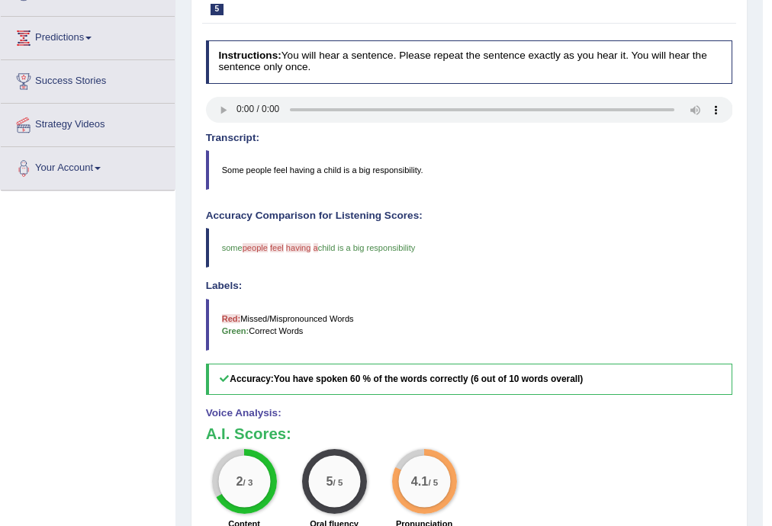
scroll to position [104, 0]
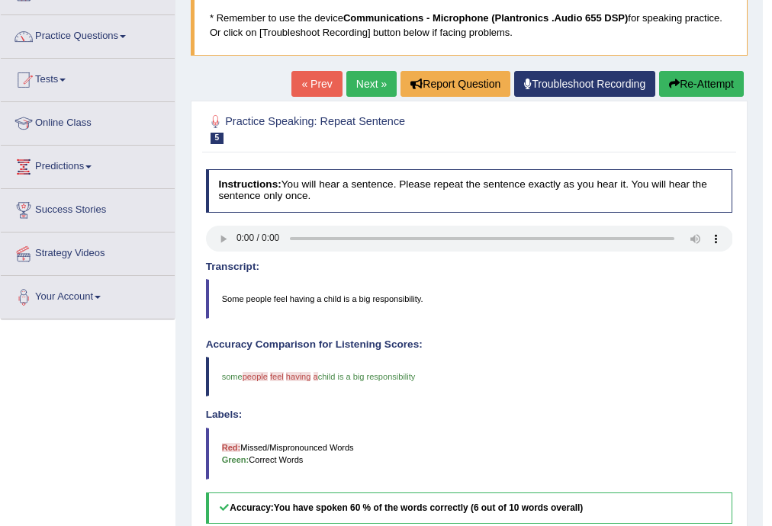
click at [361, 77] on link "Next »" at bounding box center [371, 84] width 50 height 26
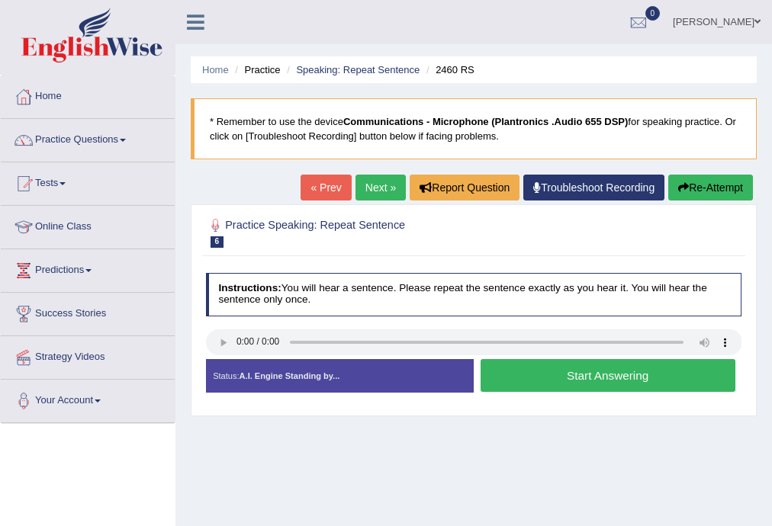
click at [513, 384] on button "Start Answering" at bounding box center [608, 375] width 255 height 33
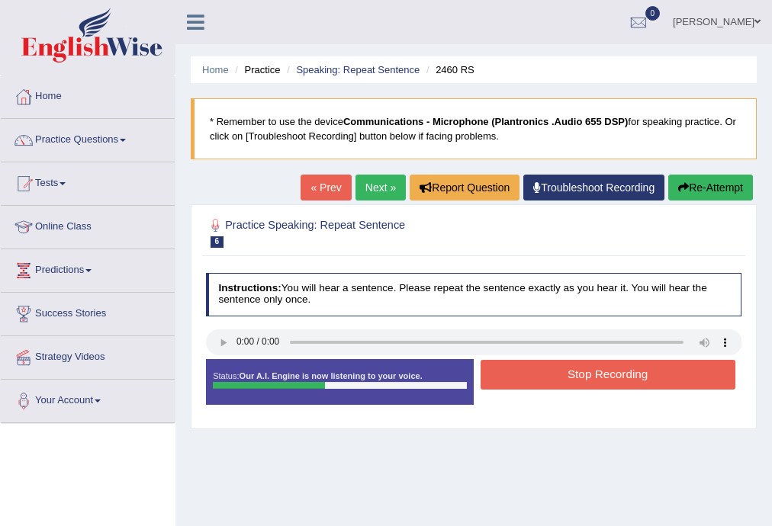
click at [507, 379] on button "Stop Recording" at bounding box center [608, 375] width 255 height 30
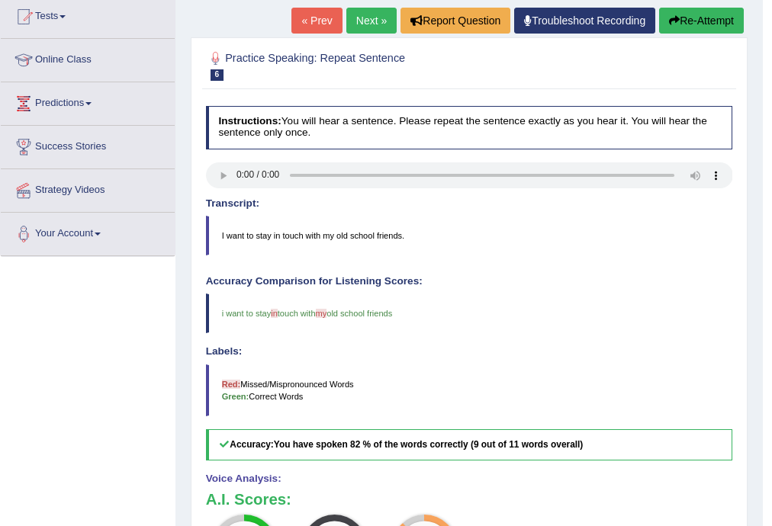
scroll to position [31, 0]
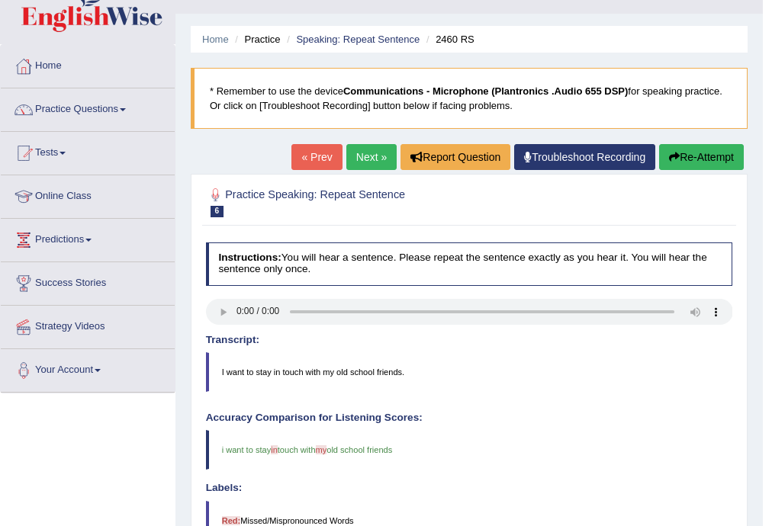
click at [358, 156] on link "Next »" at bounding box center [371, 157] width 50 height 26
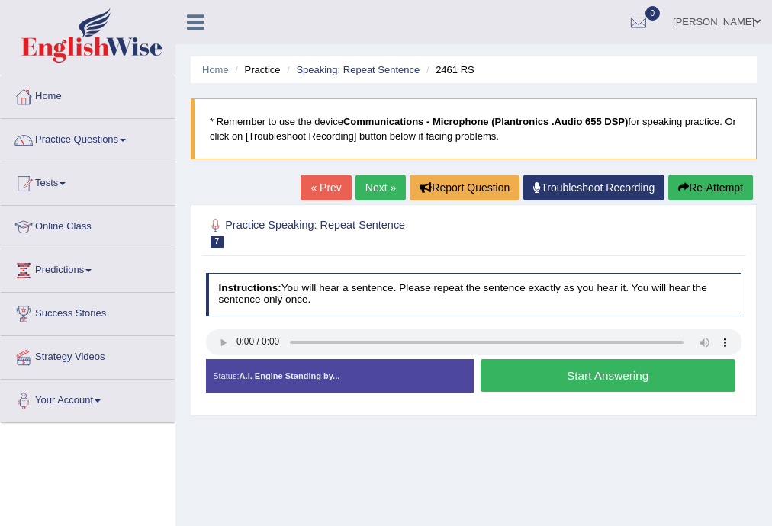
click at [507, 366] on button "Start Answering" at bounding box center [608, 375] width 255 height 33
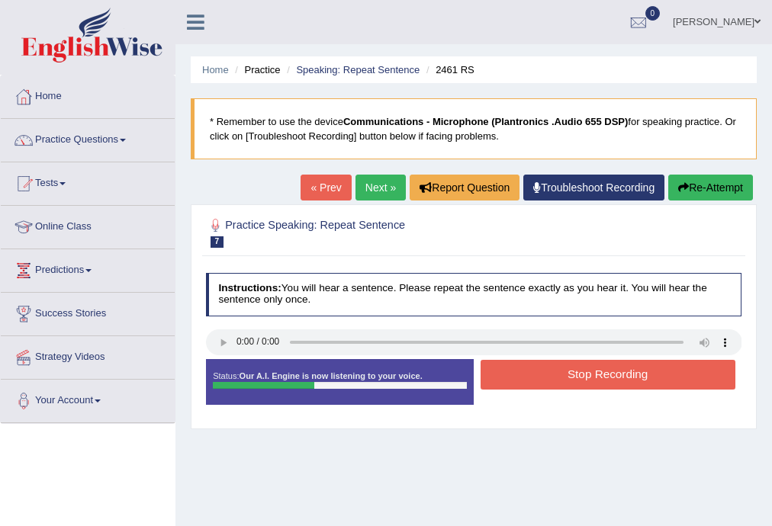
click at [539, 378] on button "Stop Recording" at bounding box center [608, 375] width 255 height 30
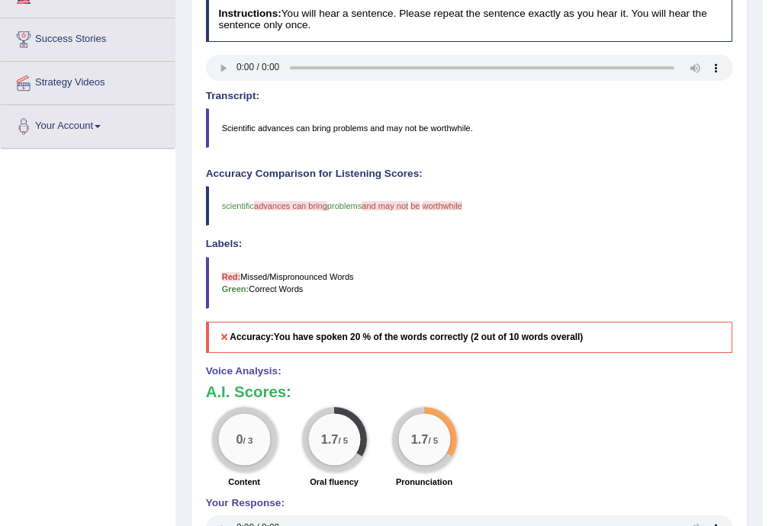
scroll to position [31, 0]
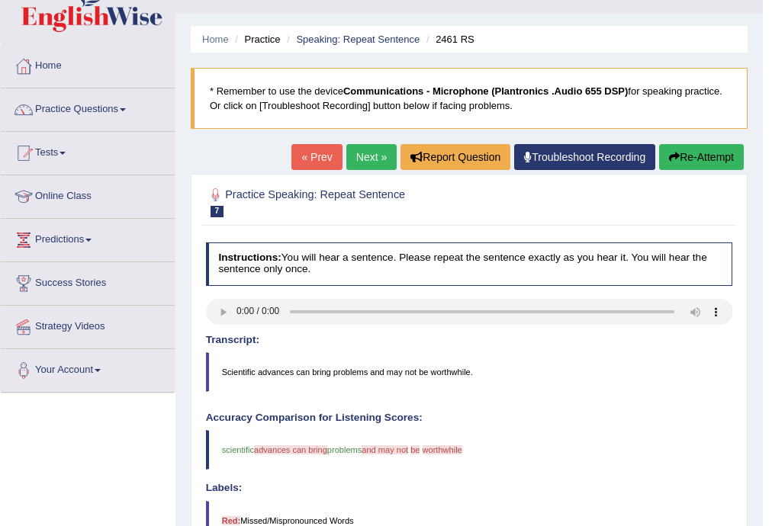
click at [362, 162] on link "Next »" at bounding box center [371, 157] width 50 height 26
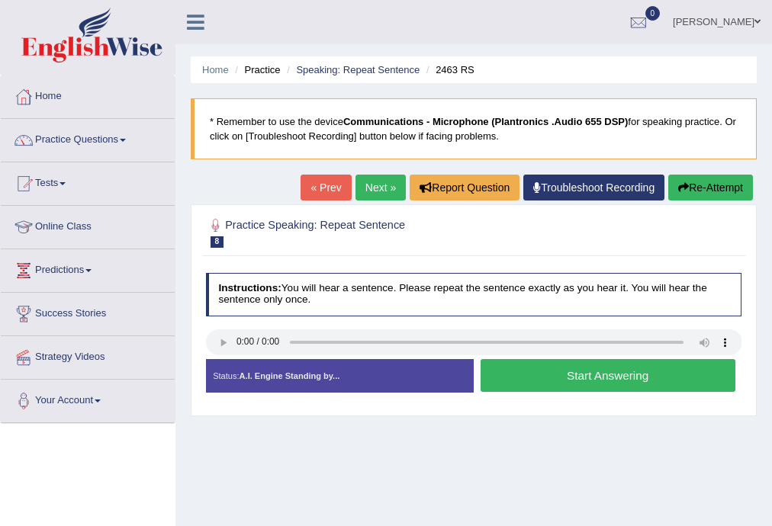
click at [571, 375] on button "Start Answering" at bounding box center [608, 375] width 255 height 33
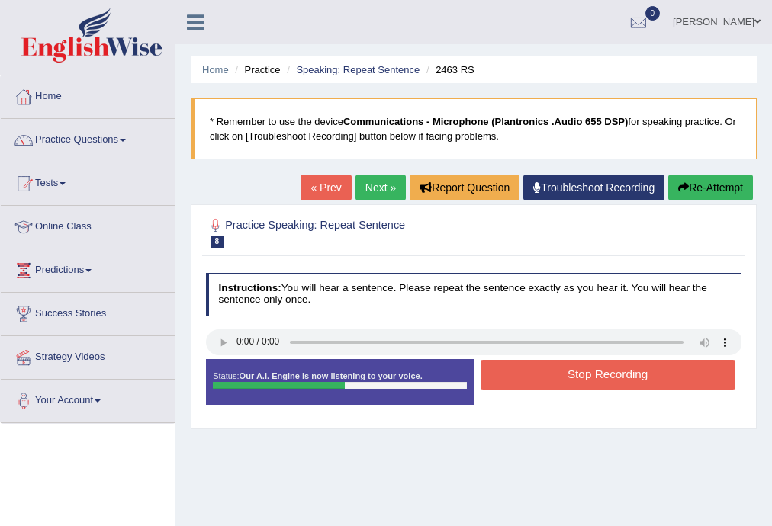
click at [571, 375] on button "Stop Recording" at bounding box center [608, 375] width 255 height 30
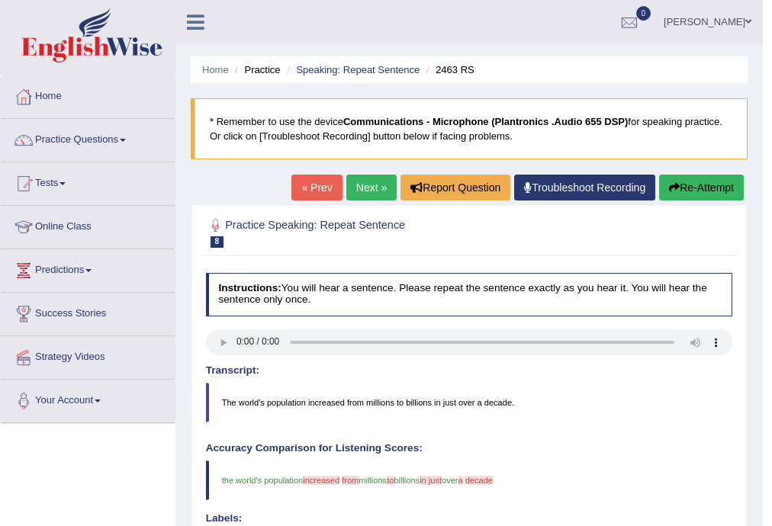
click at [372, 195] on link "Next »" at bounding box center [371, 188] width 50 height 26
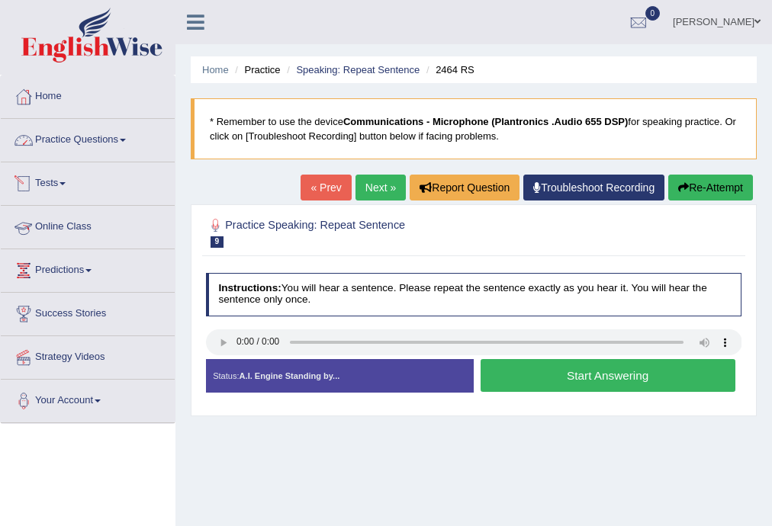
click at [104, 137] on link "Practice Questions" at bounding box center [88, 138] width 174 height 38
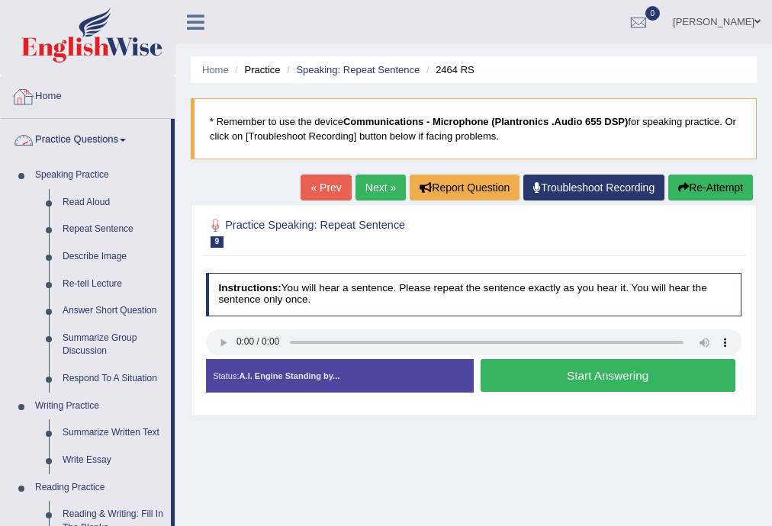
click at [122, 139] on link "Practice Questions" at bounding box center [86, 138] width 170 height 38
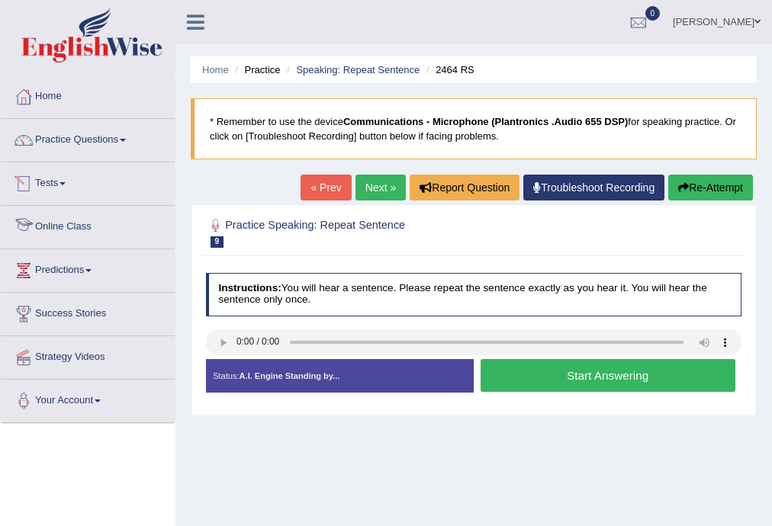
click at [69, 191] on link "Tests" at bounding box center [88, 181] width 174 height 38
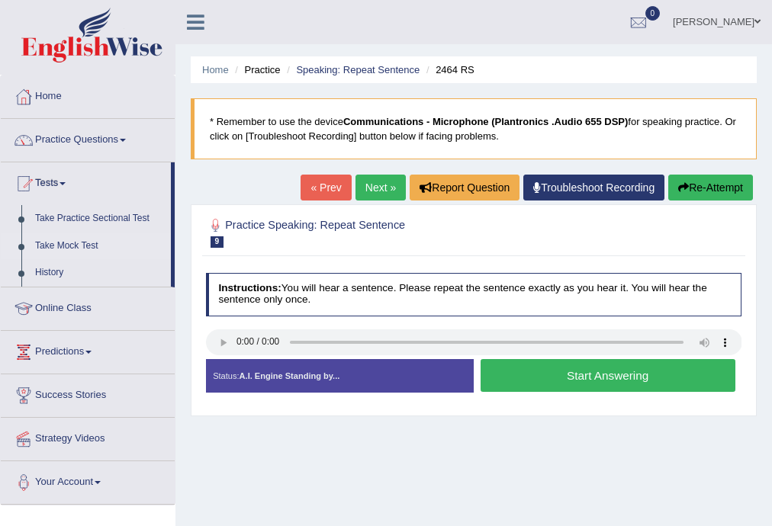
click at [73, 247] on link "Take Mock Test" at bounding box center [99, 246] width 143 height 27
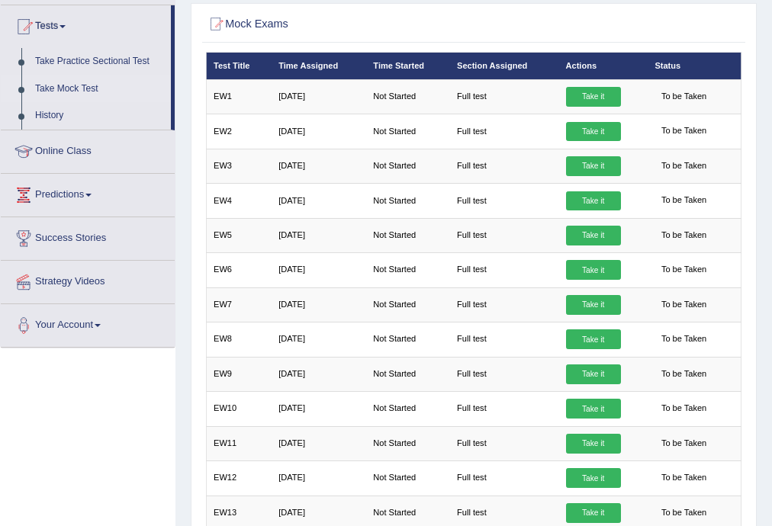
scroll to position [8, 0]
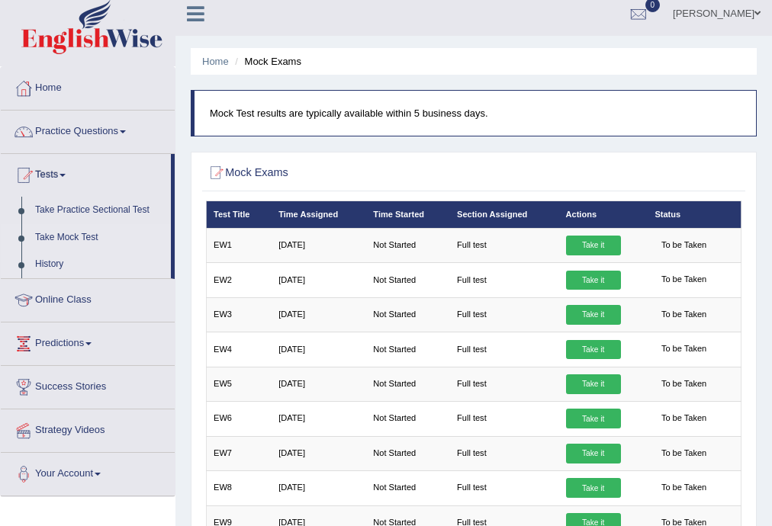
click at [58, 265] on link "History" at bounding box center [99, 264] width 143 height 27
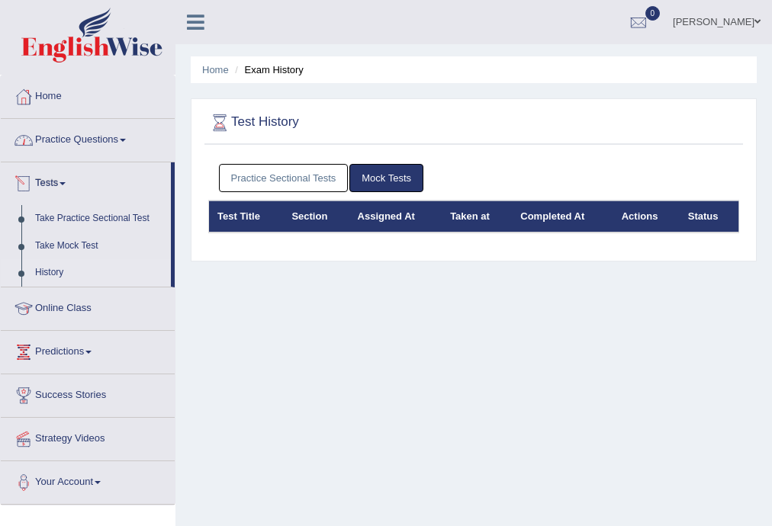
click at [87, 155] on link "Practice Questions" at bounding box center [88, 138] width 174 height 38
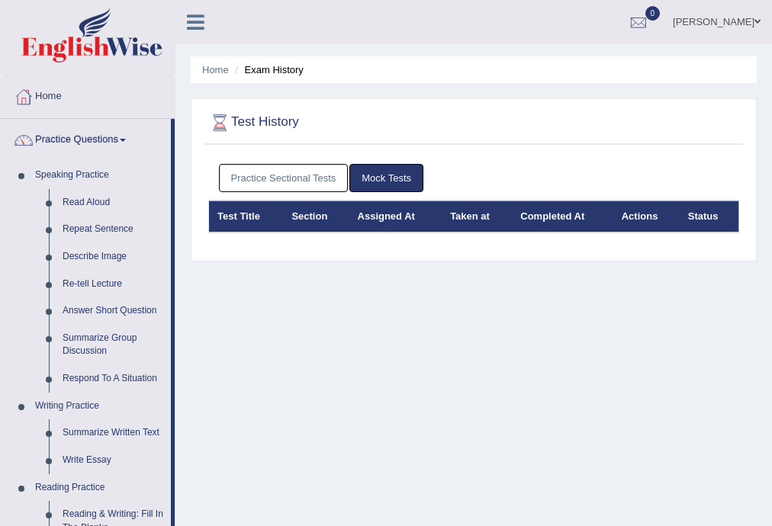
click at [122, 136] on link "Practice Questions" at bounding box center [86, 138] width 170 height 38
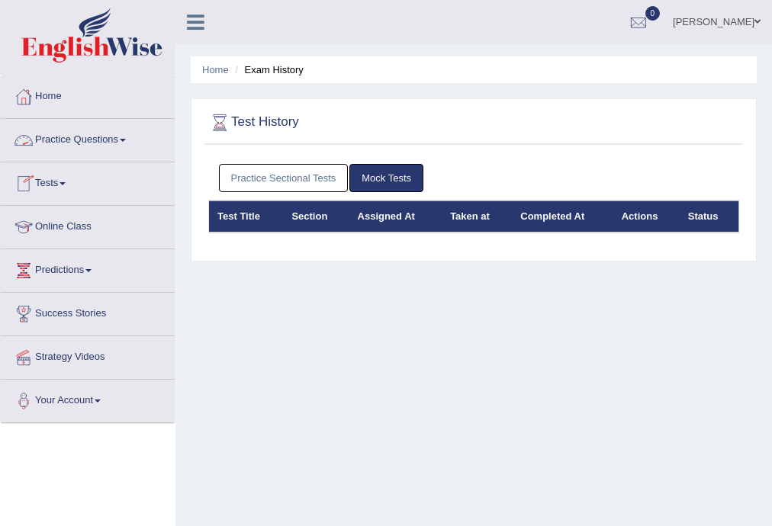
click at [127, 146] on link "Practice Questions" at bounding box center [88, 138] width 174 height 38
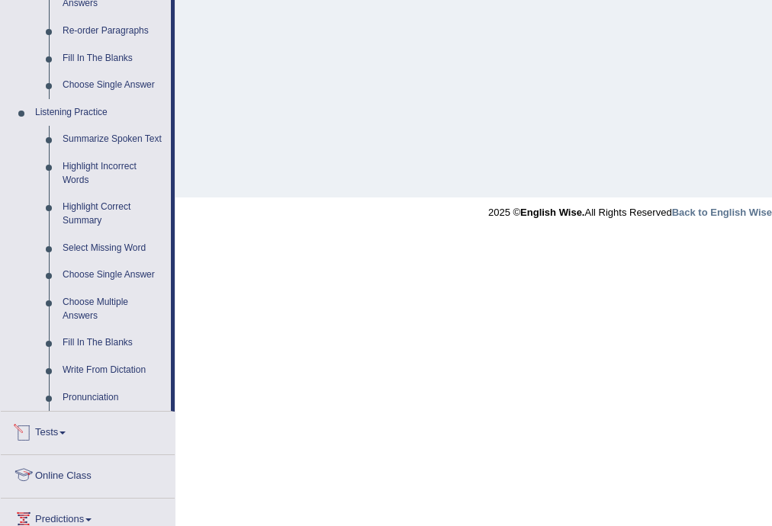
scroll to position [711, 0]
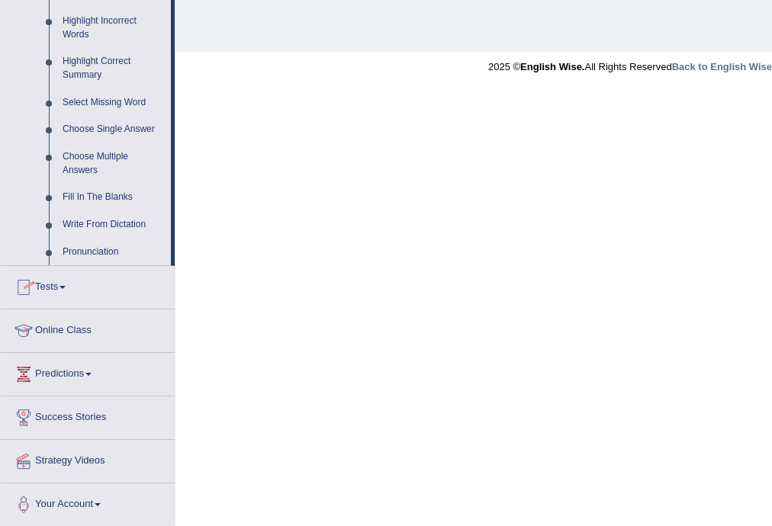
click at [63, 293] on link "Tests" at bounding box center [88, 285] width 174 height 38
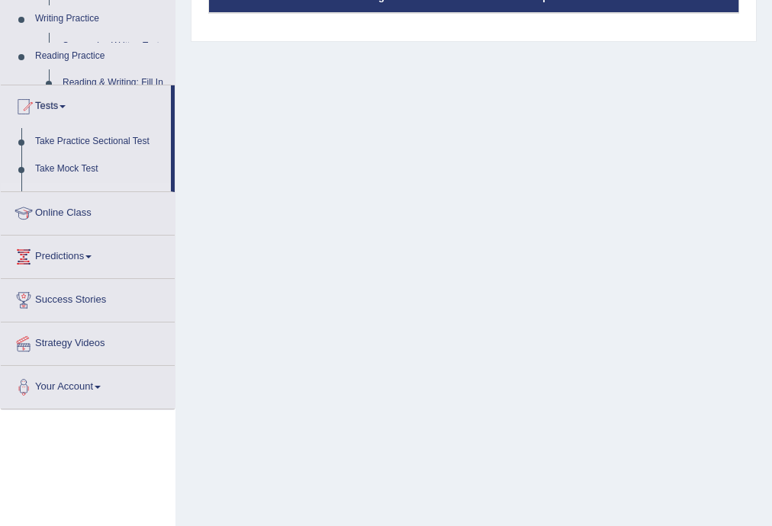
scroll to position [171, 0]
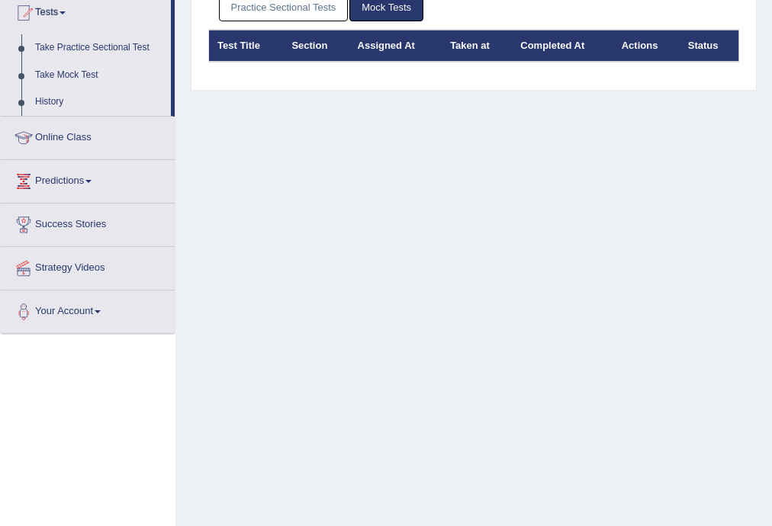
click at [72, 70] on link "Take Mock Test" at bounding box center [99, 75] width 143 height 27
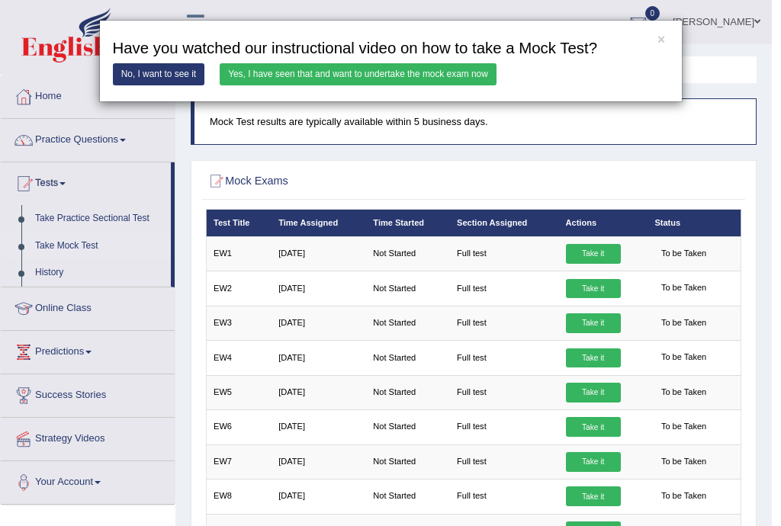
click at [358, 73] on link "Yes, I have seen that and want to undertake the mock exam now" at bounding box center [358, 74] width 277 height 22
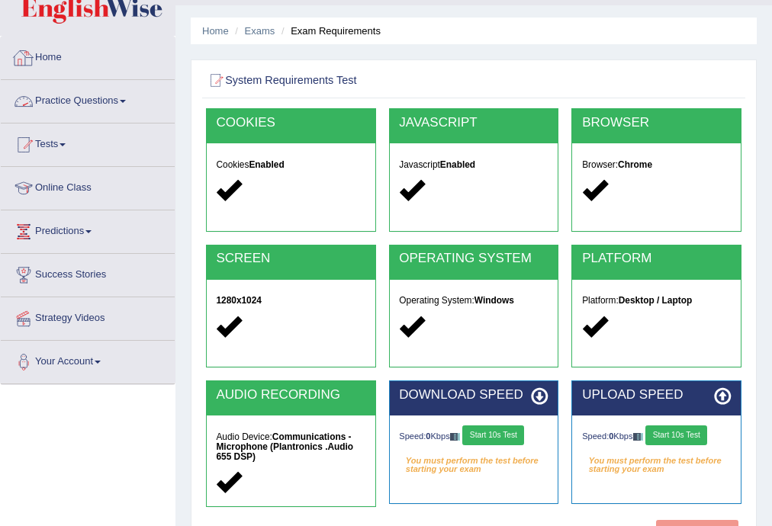
scroll to position [61, 0]
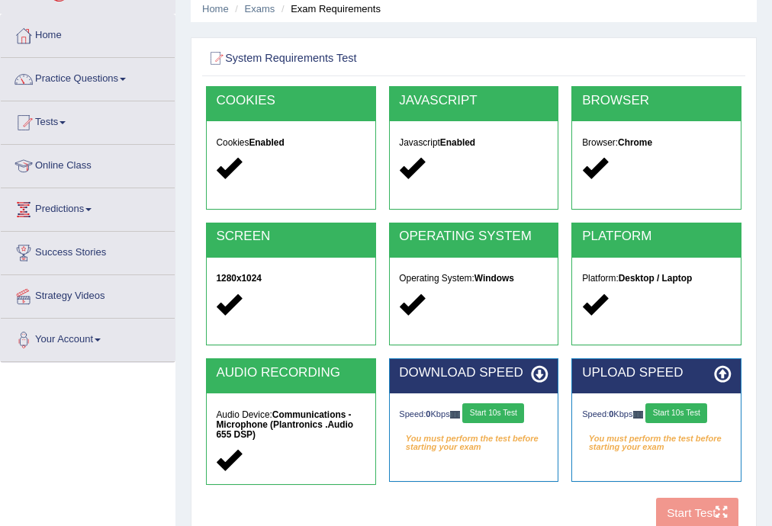
click at [82, 79] on link "Practice Questions" at bounding box center [88, 77] width 174 height 38
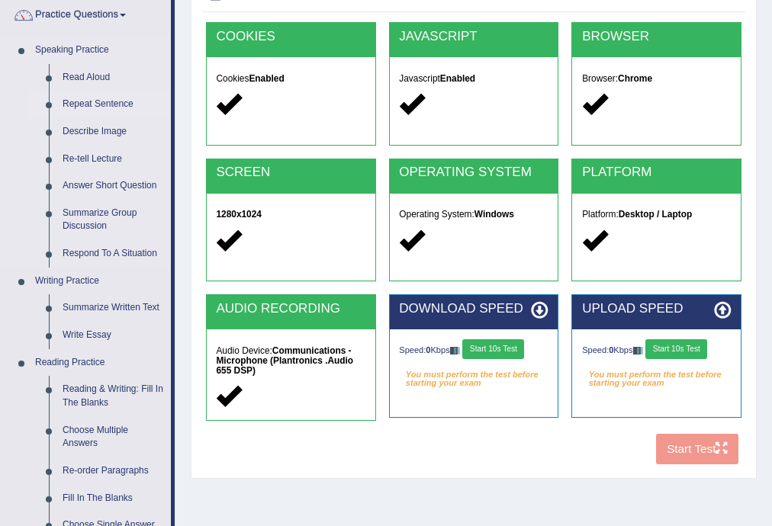
scroll to position [122, 0]
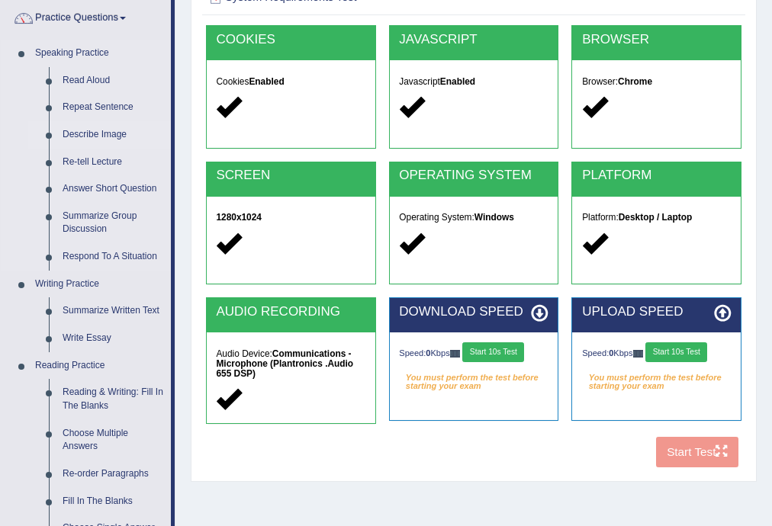
click at [105, 130] on link "Describe Image" at bounding box center [113, 134] width 115 height 27
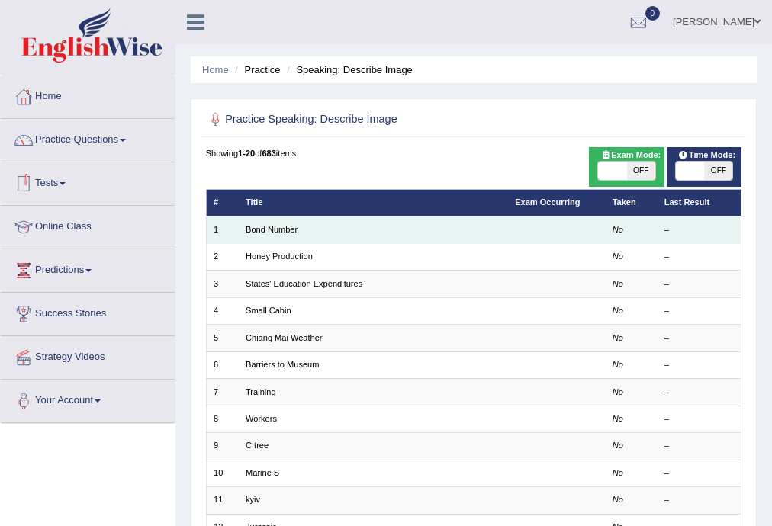
click at [312, 226] on td "Bond Number" at bounding box center [373, 230] width 269 height 27
click at [281, 229] on link "Bond Number" at bounding box center [272, 229] width 52 height 9
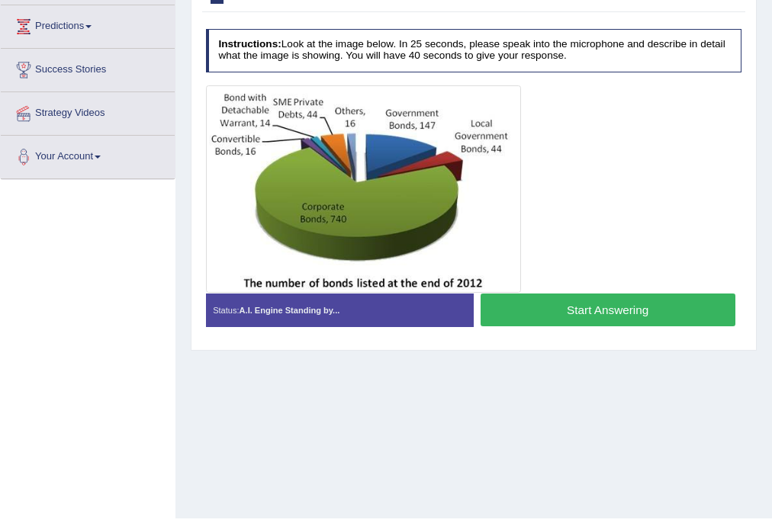
click at [587, 311] on button "Start Answering" at bounding box center [608, 310] width 255 height 33
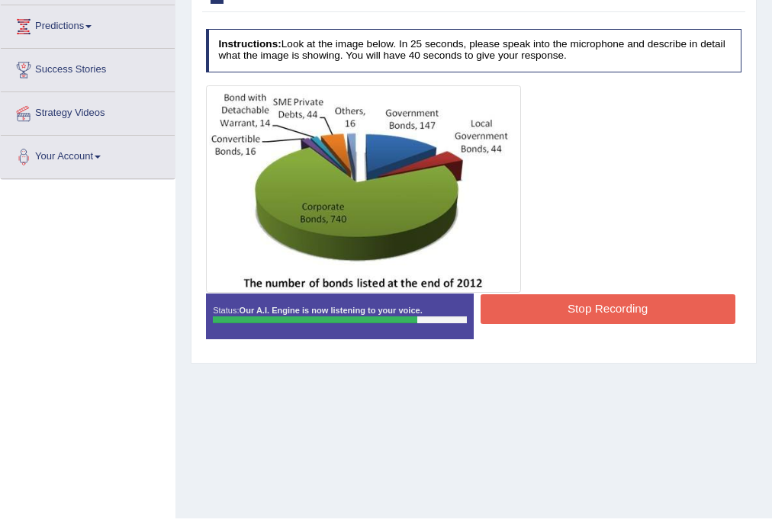
click at [583, 310] on button "Stop Recording" at bounding box center [608, 309] width 255 height 30
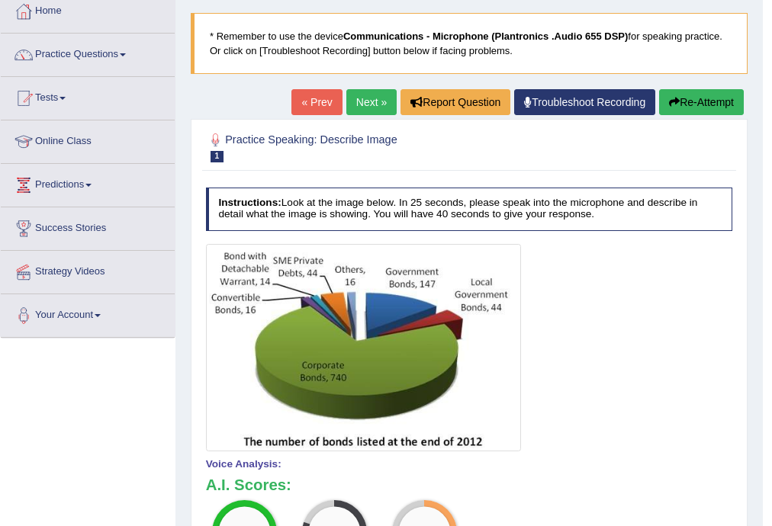
scroll to position [85, 0]
click at [361, 111] on link "Next »" at bounding box center [371, 102] width 50 height 26
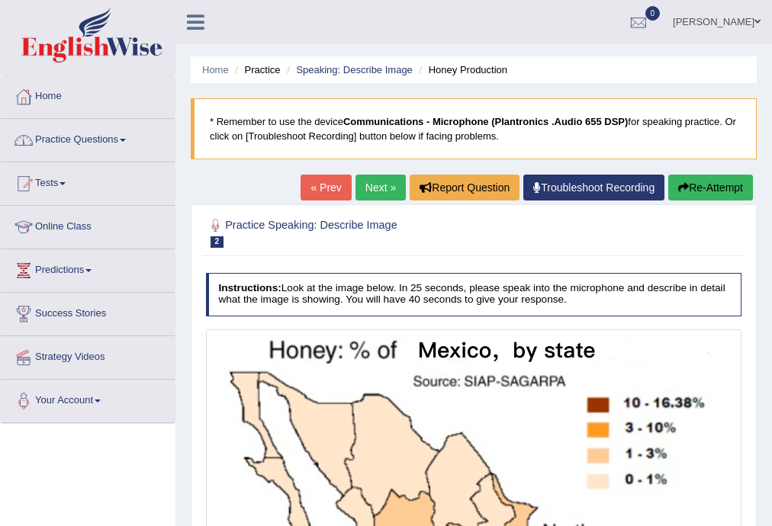
click at [128, 142] on link "Practice Questions" at bounding box center [88, 138] width 174 height 38
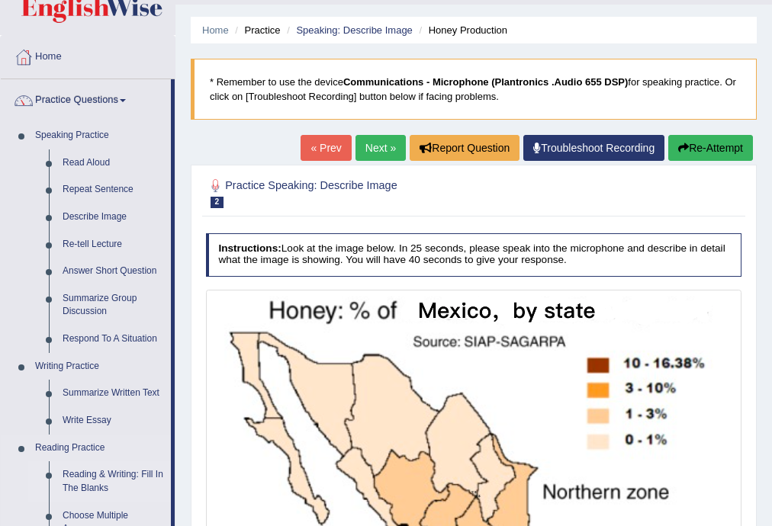
scroll to position [40, 0]
click at [109, 336] on link "Respond To A Situation" at bounding box center [113, 339] width 115 height 27
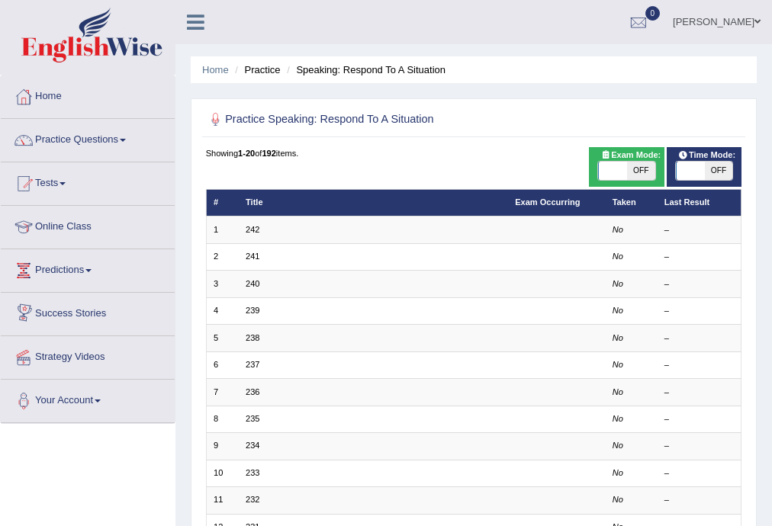
click at [262, 233] on td "242" at bounding box center [373, 230] width 269 height 27
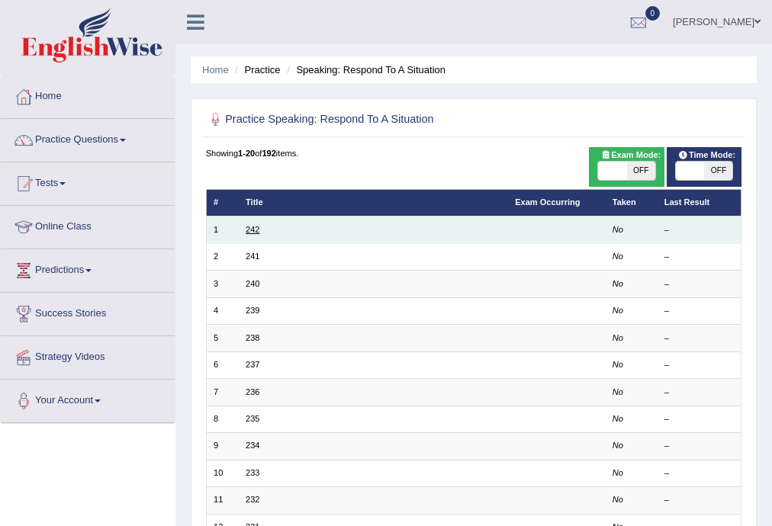
click at [250, 229] on link "242" at bounding box center [253, 229] width 14 height 9
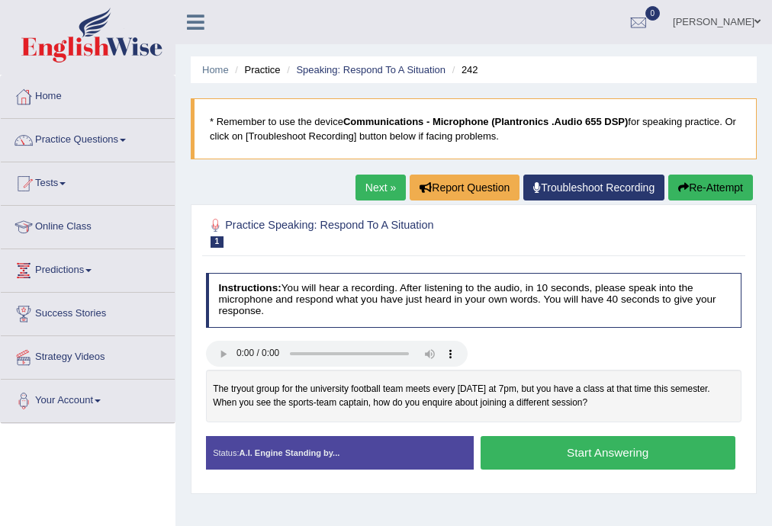
click at [699, 193] on button "Re-Attempt" at bounding box center [710, 188] width 85 height 26
click at [514, 449] on button "Start Answering" at bounding box center [608, 452] width 255 height 33
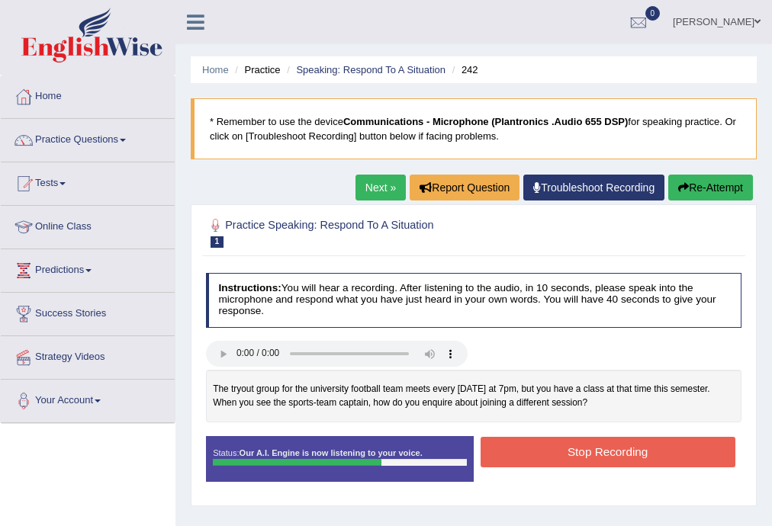
click at [515, 452] on button "Stop Recording" at bounding box center [608, 452] width 255 height 30
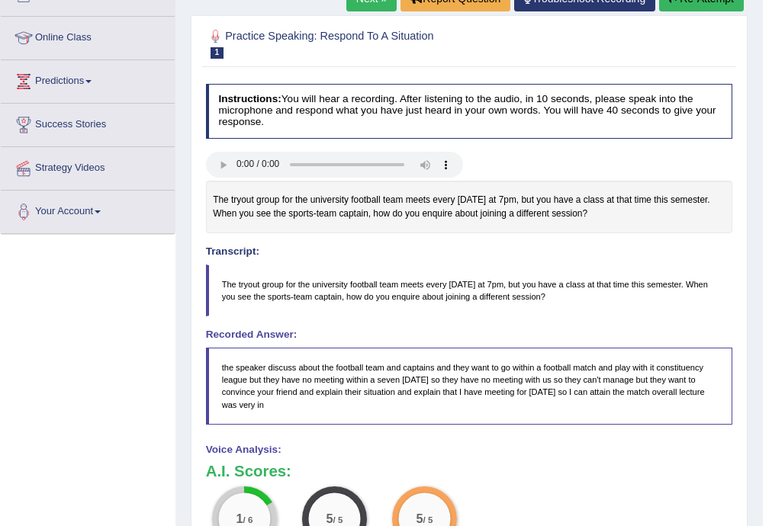
scroll to position [174, 0]
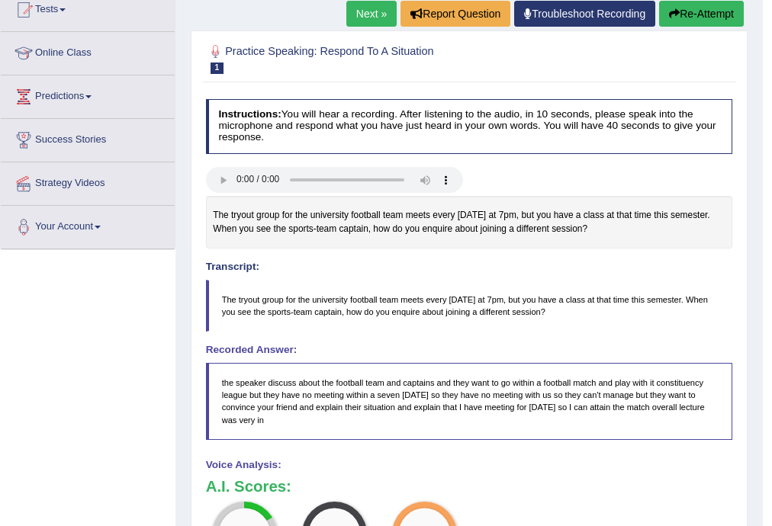
click at [352, 14] on link "Next »" at bounding box center [371, 14] width 50 height 26
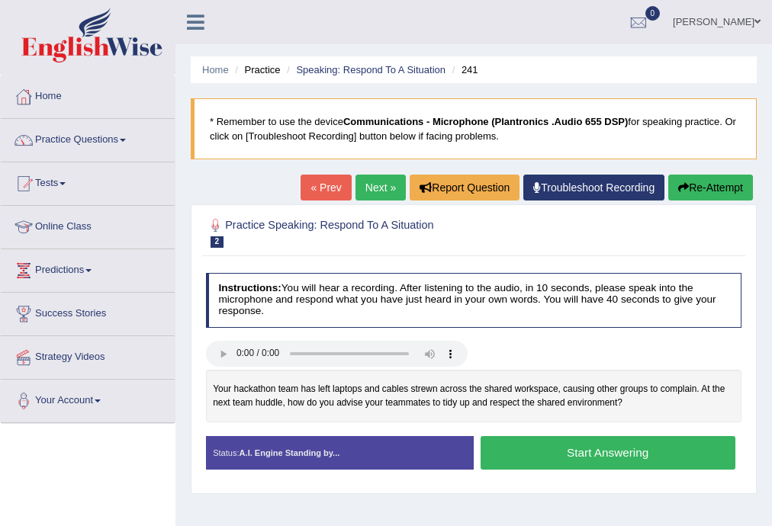
scroll to position [61, 0]
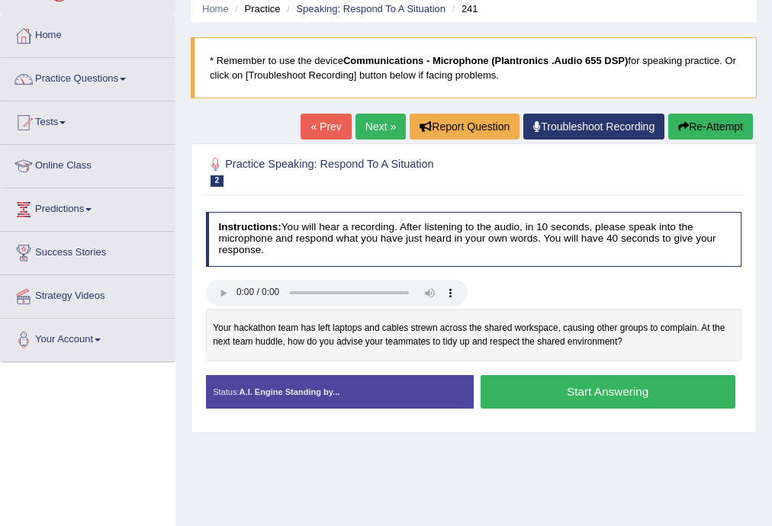
drag, startPoint x: 510, startPoint y: 377, endPoint x: 535, endPoint y: 381, distance: 26.3
click at [516, 377] on button "Start Answering" at bounding box center [608, 391] width 255 height 33
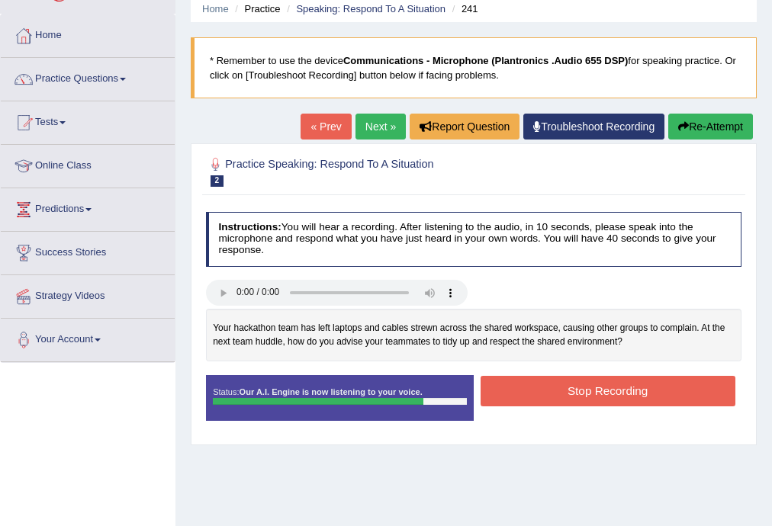
click at [536, 381] on button "Stop Recording" at bounding box center [608, 391] width 255 height 30
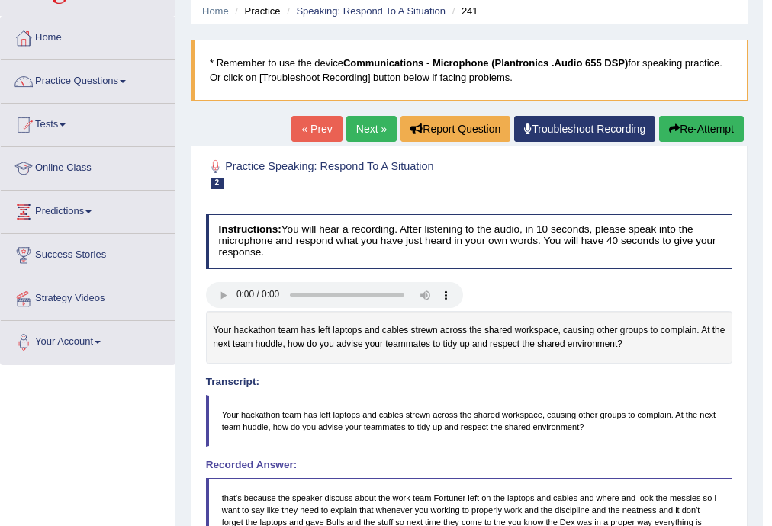
scroll to position [52, 0]
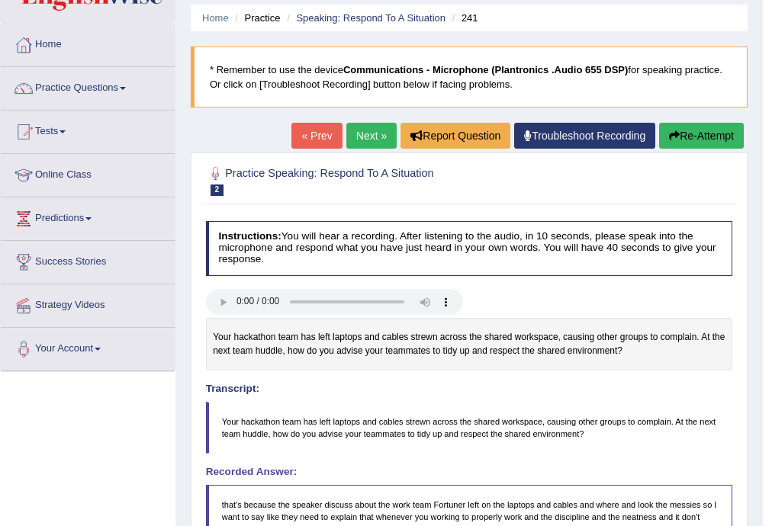
click at [362, 140] on link "Next »" at bounding box center [371, 136] width 50 height 26
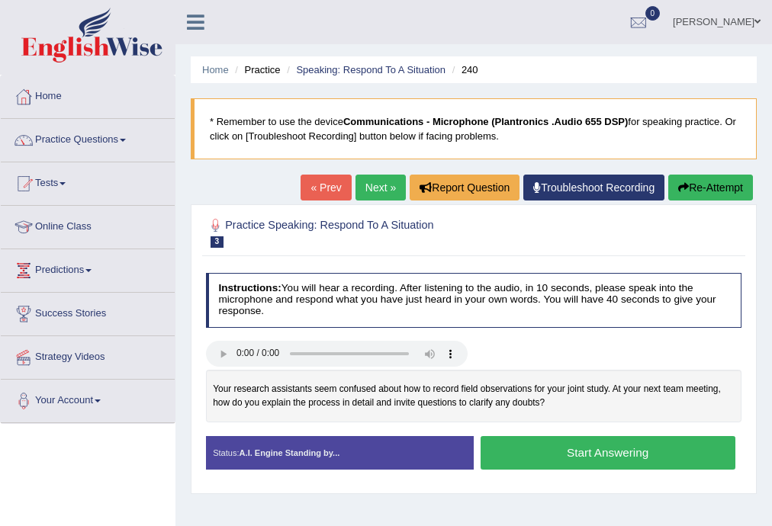
click at [587, 455] on button "Start Answering" at bounding box center [608, 452] width 255 height 33
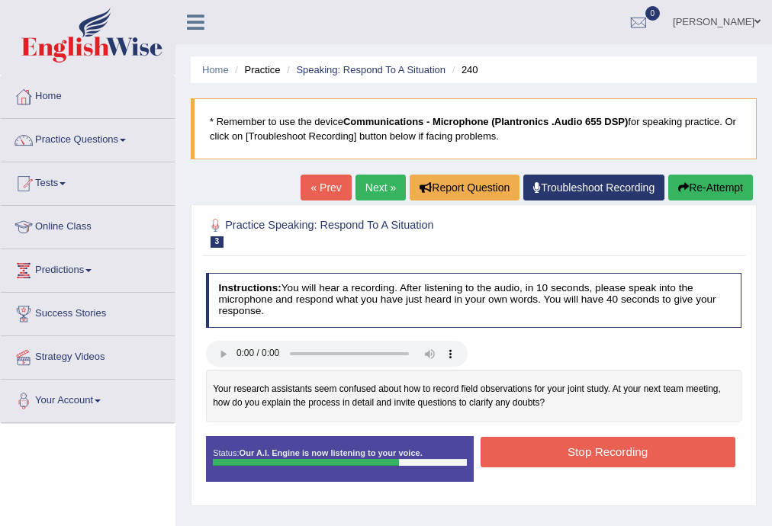
click at [587, 455] on button "Stop Recording" at bounding box center [608, 452] width 255 height 30
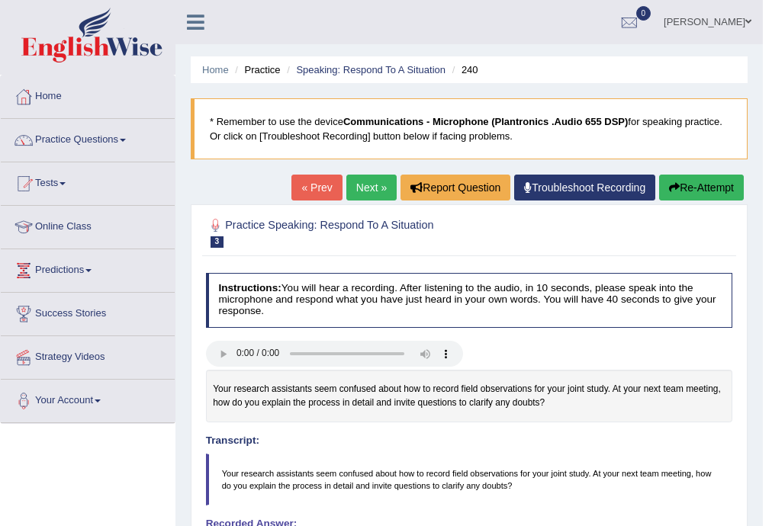
click at [371, 188] on link "Next »" at bounding box center [371, 188] width 50 height 26
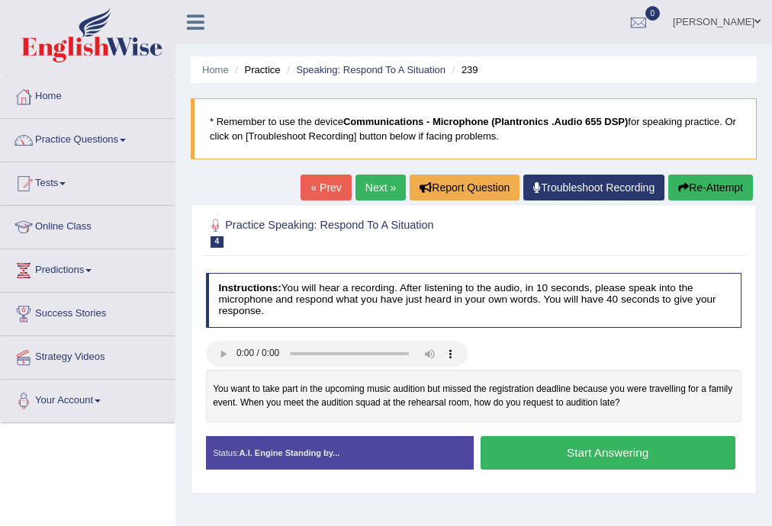
click at [526, 443] on button "Start Answering" at bounding box center [608, 452] width 255 height 33
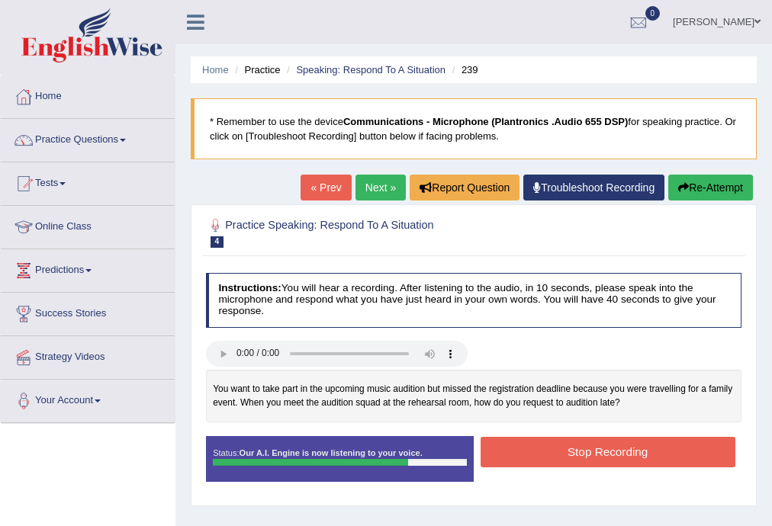
click at [535, 444] on button "Stop Recording" at bounding box center [608, 452] width 255 height 30
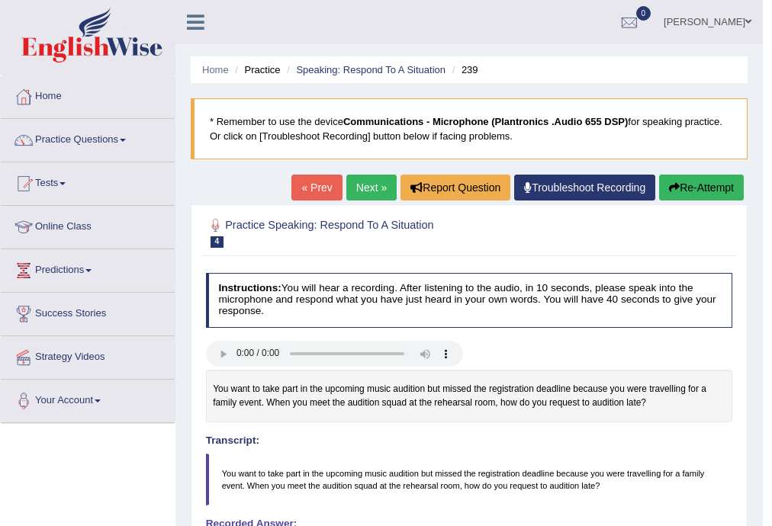
click at [369, 182] on link "Next »" at bounding box center [371, 188] width 50 height 26
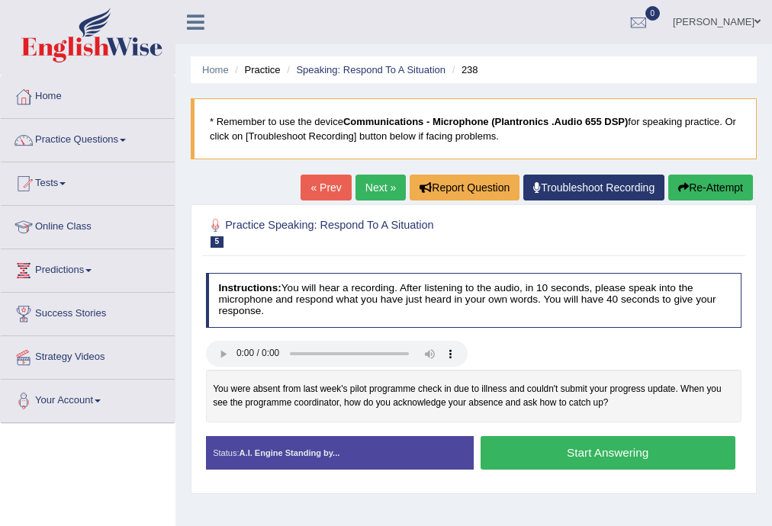
click at [597, 455] on button "Start Answering" at bounding box center [608, 452] width 255 height 33
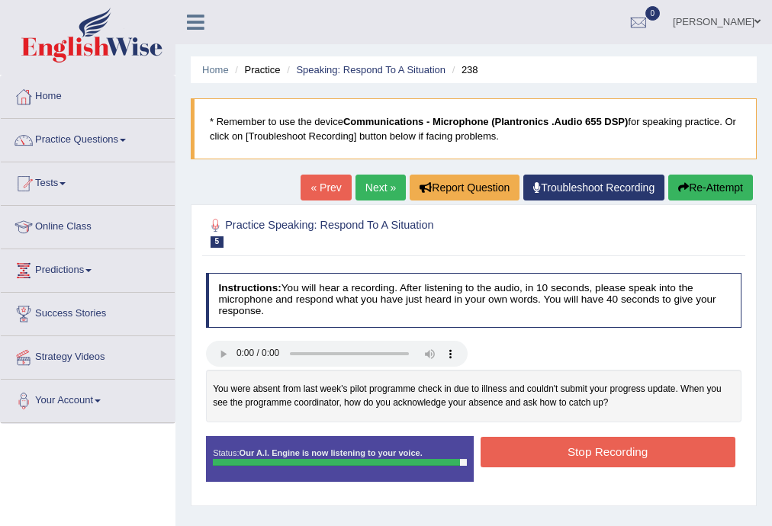
drag, startPoint x: 596, startPoint y: 455, endPoint x: 574, endPoint y: 435, distance: 30.2
click at [595, 454] on button "Stop Recording" at bounding box center [608, 452] width 255 height 30
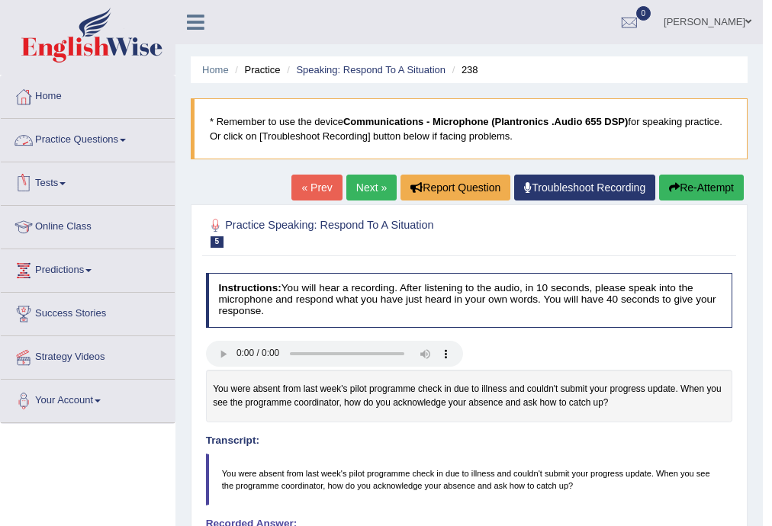
click at [355, 194] on link "Next »" at bounding box center [371, 188] width 50 height 26
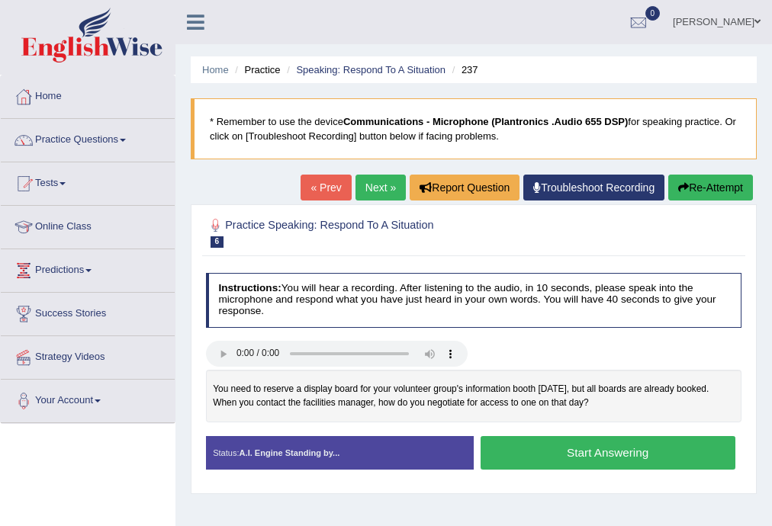
click at [548, 464] on button "Start Answering" at bounding box center [608, 452] width 255 height 33
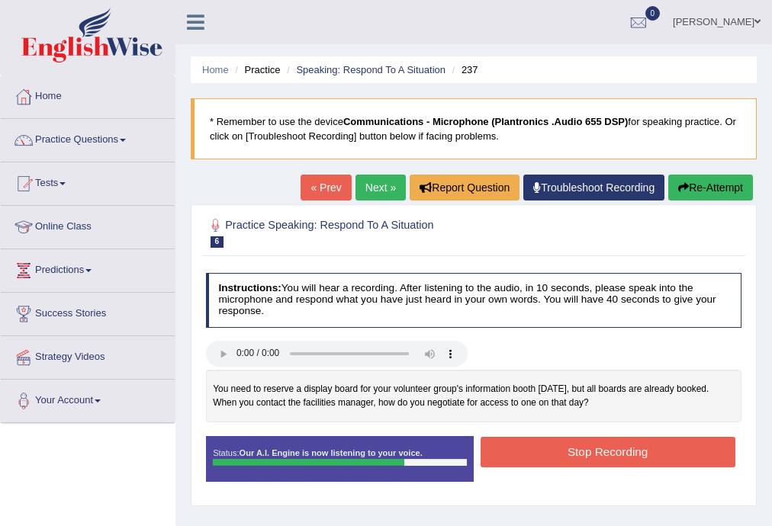
click at [561, 444] on button "Stop Recording" at bounding box center [608, 452] width 255 height 30
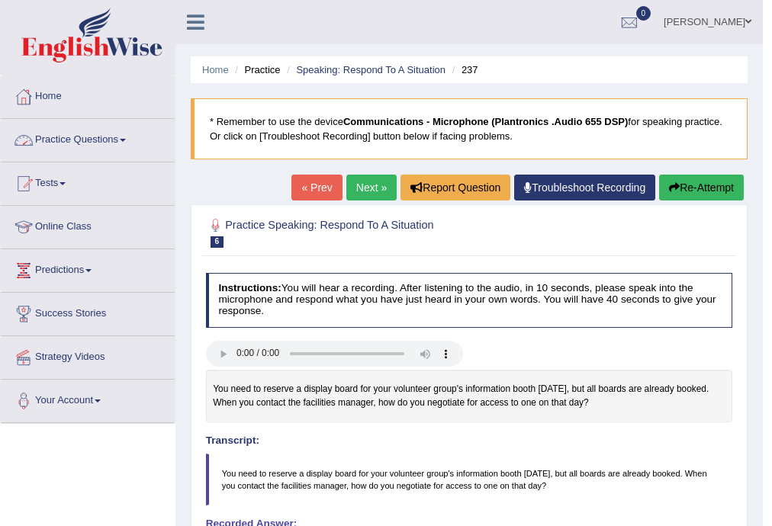
click at [79, 142] on link "Practice Questions" at bounding box center [88, 138] width 174 height 38
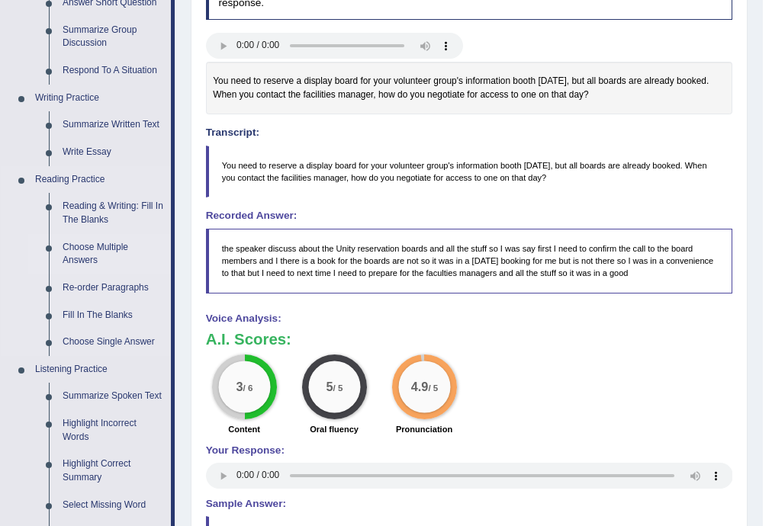
scroll to position [305, 0]
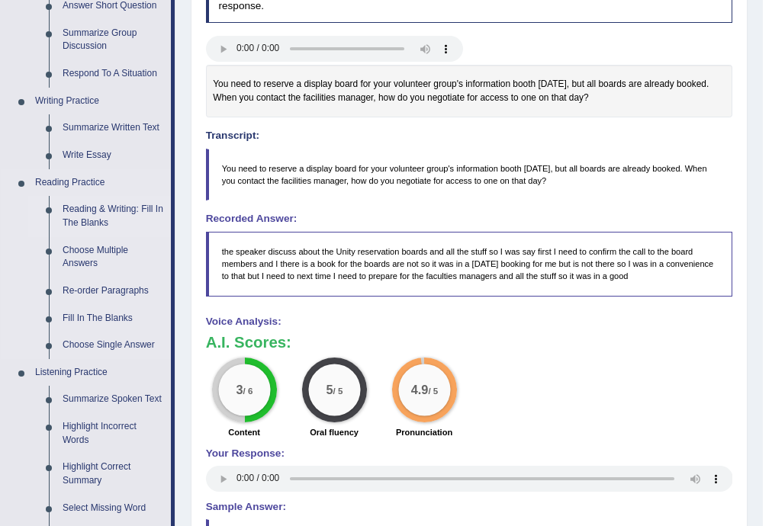
click at [95, 214] on link "Reading & Writing: Fill In The Blanks" at bounding box center [113, 216] width 115 height 40
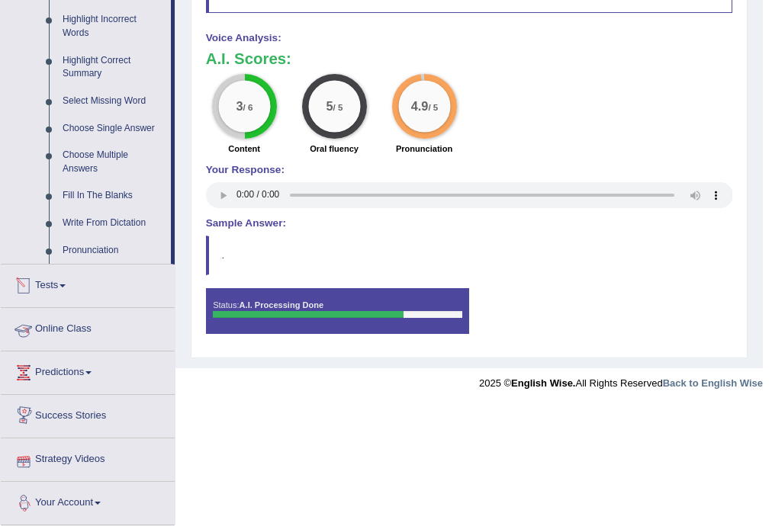
scroll to position [587, 0]
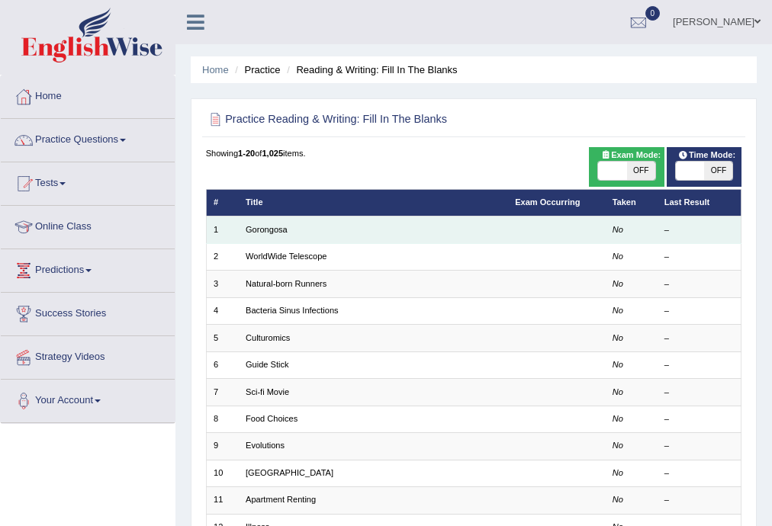
click at [283, 236] on td "Gorongosa" at bounding box center [373, 230] width 269 height 27
click at [324, 235] on td "Gorongosa" at bounding box center [373, 230] width 269 height 27
click at [256, 226] on link "Gorongosa" at bounding box center [267, 229] width 42 height 9
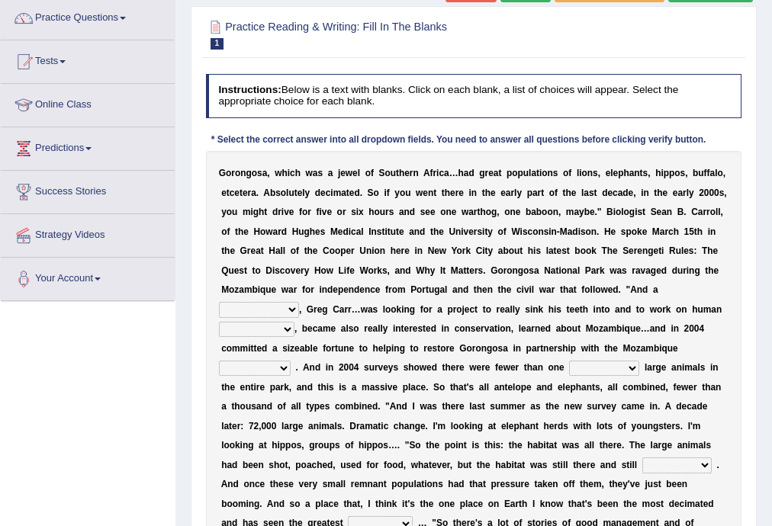
click at [288, 314] on select "passion solstice ballast philanthropist" at bounding box center [259, 309] width 80 height 15
select select "passion"
click at [219, 302] on select "passion solstice ballast philanthropist" at bounding box center [259, 309] width 80 height 15
click at [248, 331] on select "negligence prevalence development malevolence" at bounding box center [257, 329] width 76 height 15
select select "development"
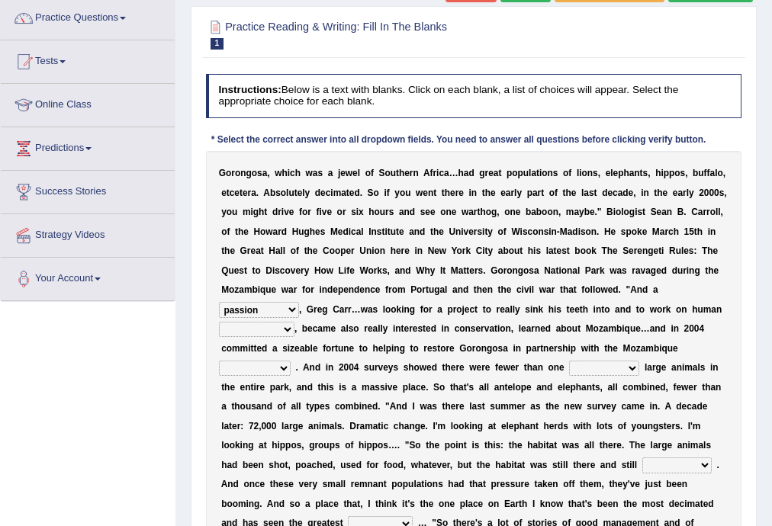
click at [219, 322] on select "negligence prevalence development malevolence" at bounding box center [257, 329] width 76 height 15
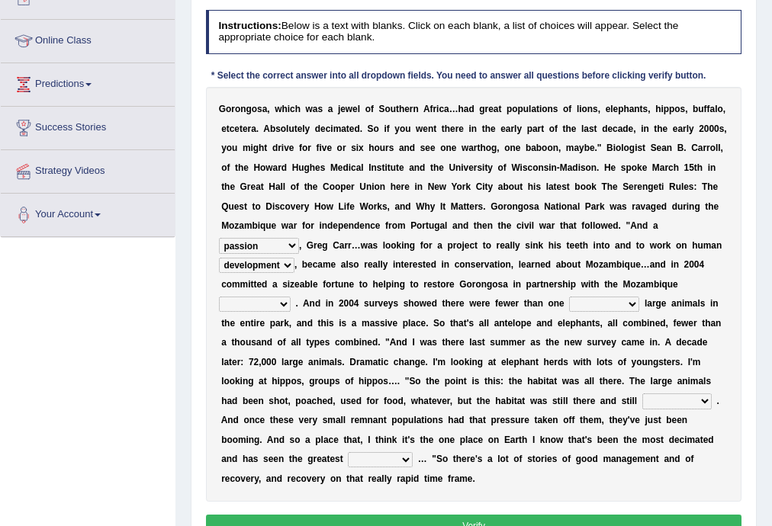
scroll to position [275, 0]
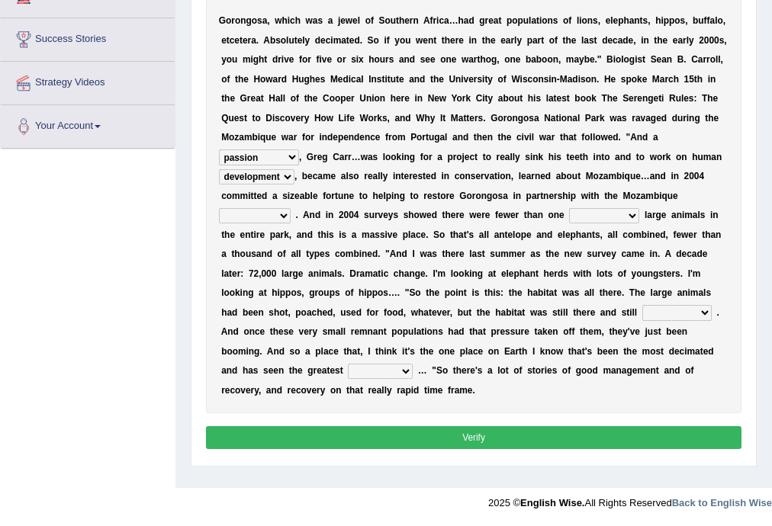
click at [291, 426] on button "Verify" at bounding box center [474, 437] width 536 height 22
click at [304, 427] on button "Verify" at bounding box center [474, 437] width 536 height 22
click at [305, 442] on button "Verify" at bounding box center [474, 437] width 536 height 22
click at [226, 217] on select "parliament semanticist government journalist" at bounding box center [255, 215] width 72 height 15
select select "government"
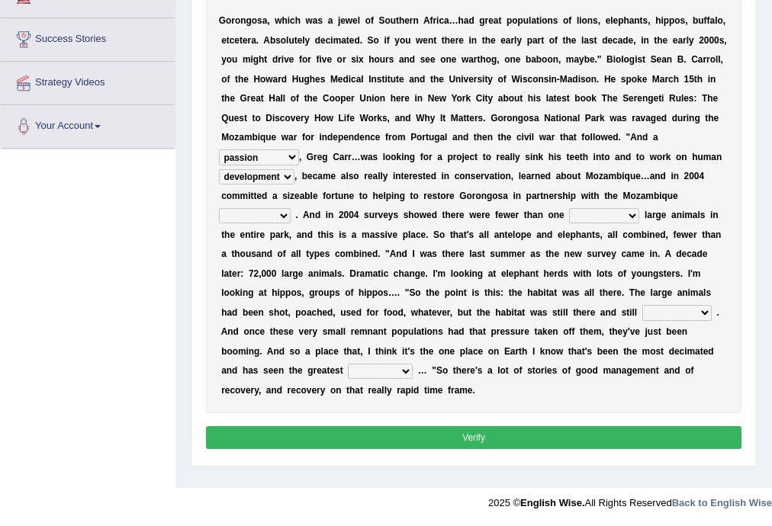
click at [219, 208] on select "parliament semanticist government journalist" at bounding box center [255, 215] width 72 height 15
click at [604, 215] on select "deflowered embowered roundest thousand" at bounding box center [604, 215] width 70 height 15
select select "roundest"
click at [569, 208] on select "deflowered embowered roundest thousand" at bounding box center [604, 215] width 70 height 15
click at [669, 315] on select "assertive incidental compulsive productive" at bounding box center [676, 312] width 69 height 15
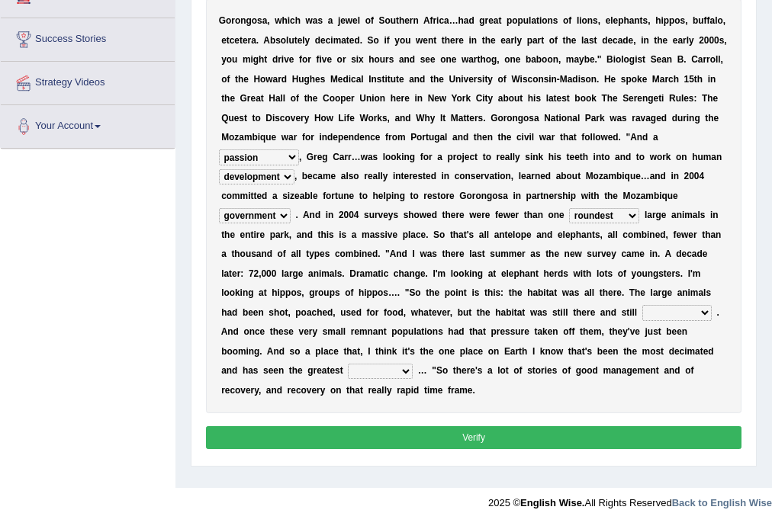
select select "assertive"
click at [642, 305] on select "assertive incidental compulsive productive" at bounding box center [676, 312] width 69 height 15
click at [384, 371] on select "recovery efficacy golly stumpy" at bounding box center [380, 371] width 65 height 15
select select "recovery"
click at [348, 364] on select "recovery efficacy golly stumpy" at bounding box center [380, 371] width 65 height 15
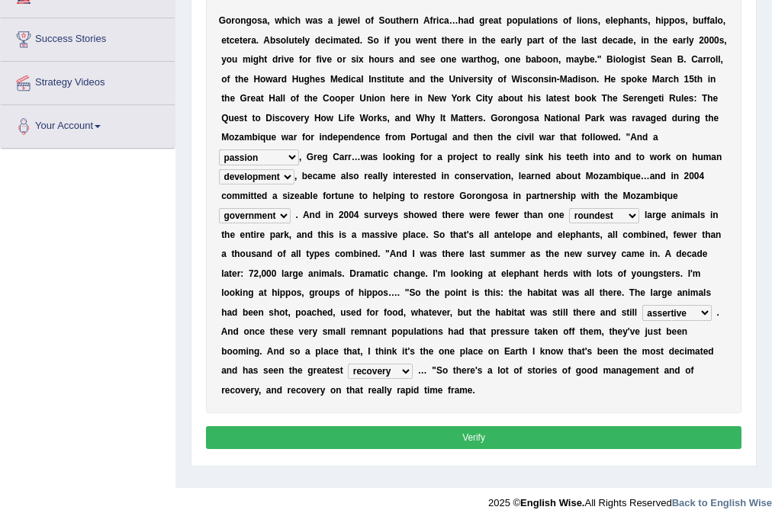
click at [362, 433] on button "Verify" at bounding box center [474, 437] width 536 height 22
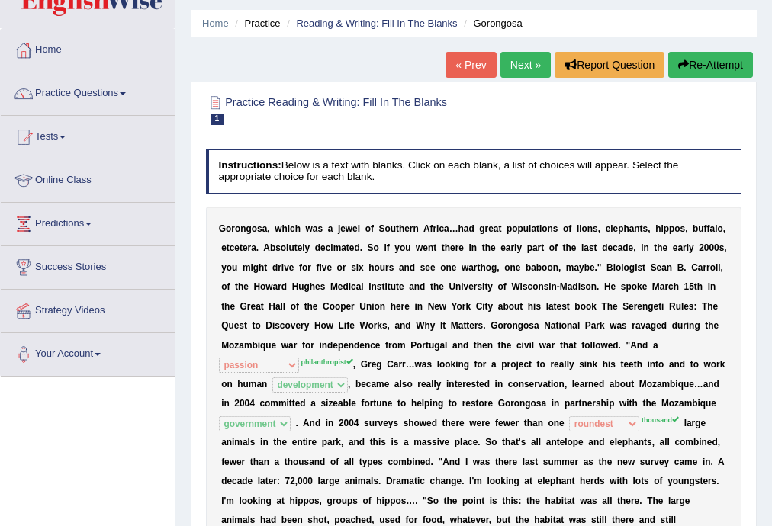
scroll to position [0, 0]
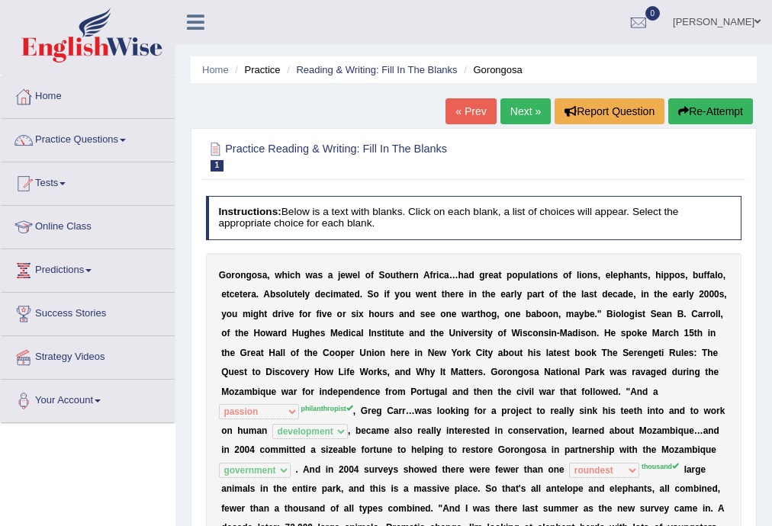
click at [504, 106] on link "Next »" at bounding box center [525, 111] width 50 height 26
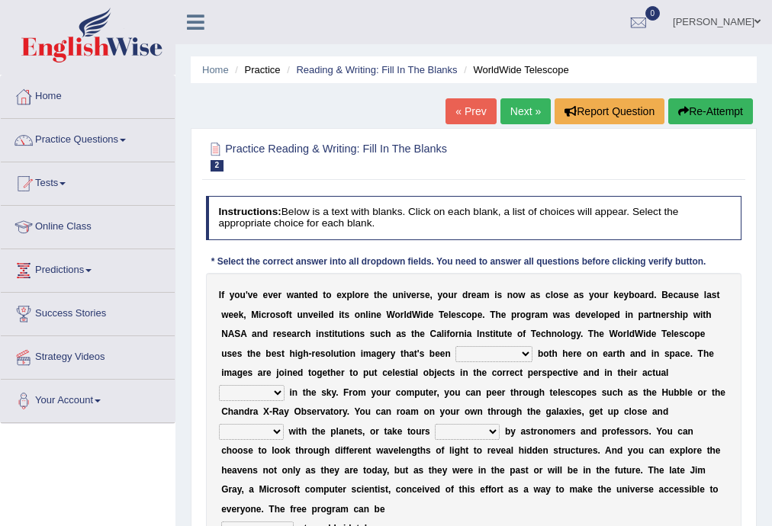
click at [752, 21] on link "[PERSON_NAME]" at bounding box center [716, 20] width 111 height 40
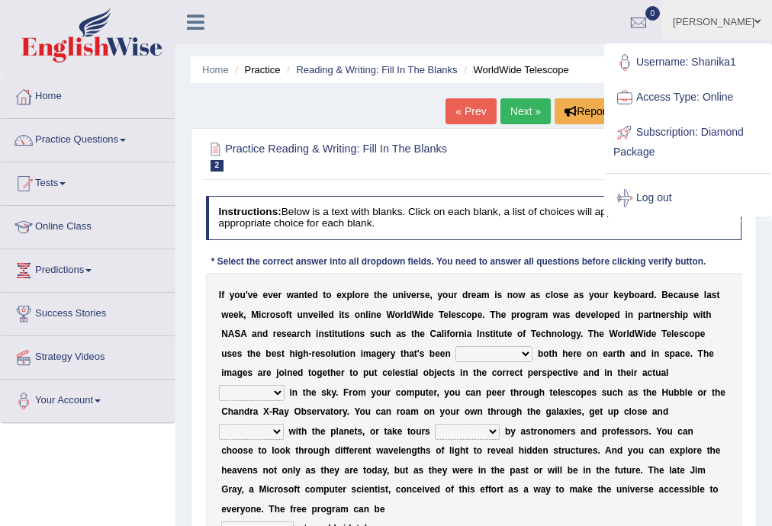
click at [661, 198] on link "Log out" at bounding box center [688, 198] width 165 height 35
